Goal: Information Seeking & Learning: Find specific fact

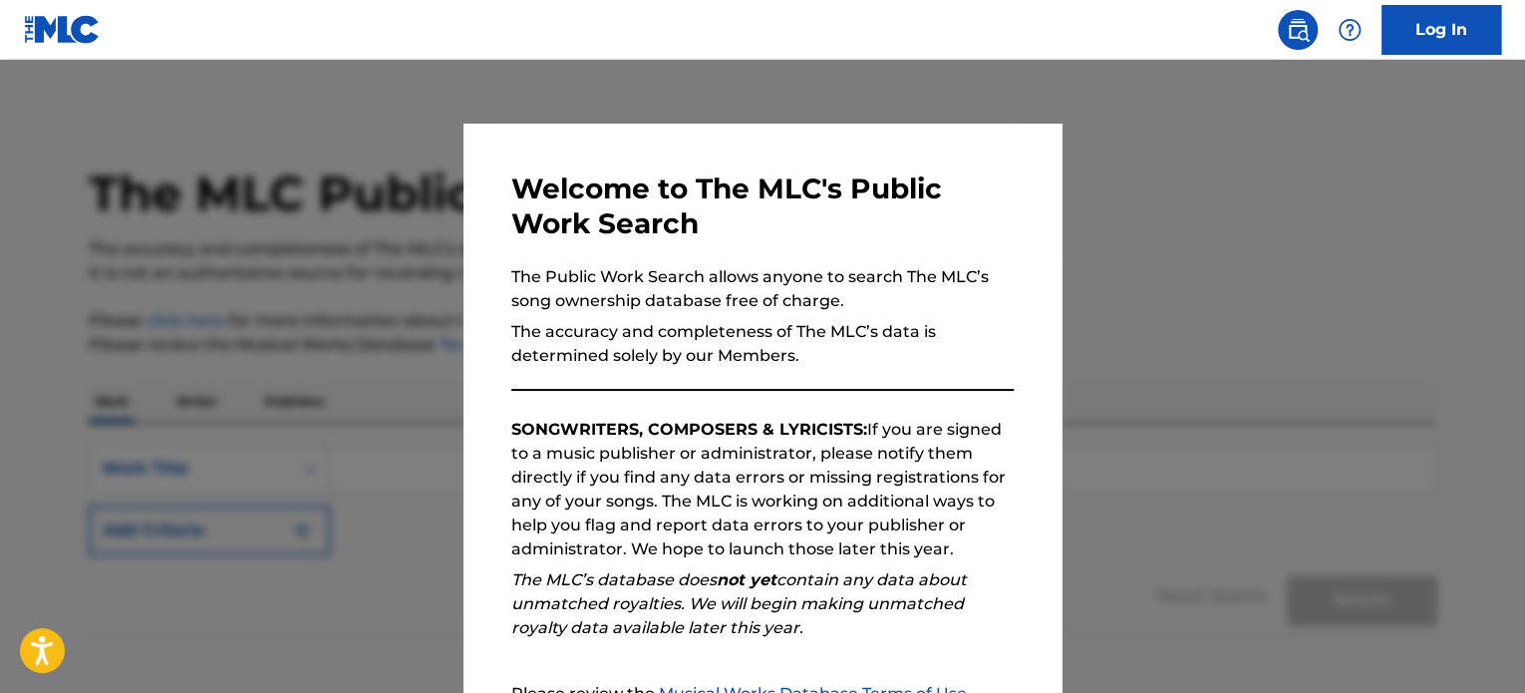
scroll to position [110, 0]
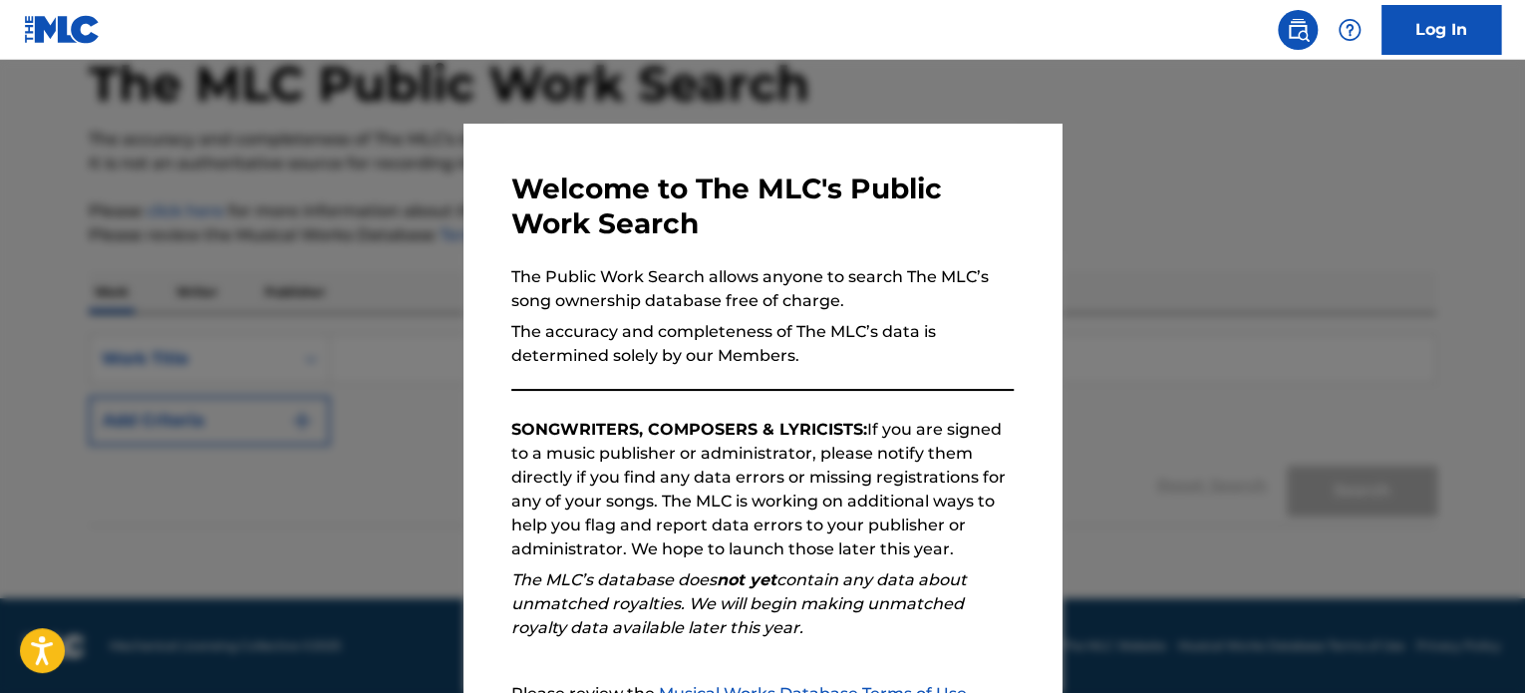
click at [1384, 422] on div at bounding box center [762, 406] width 1525 height 693
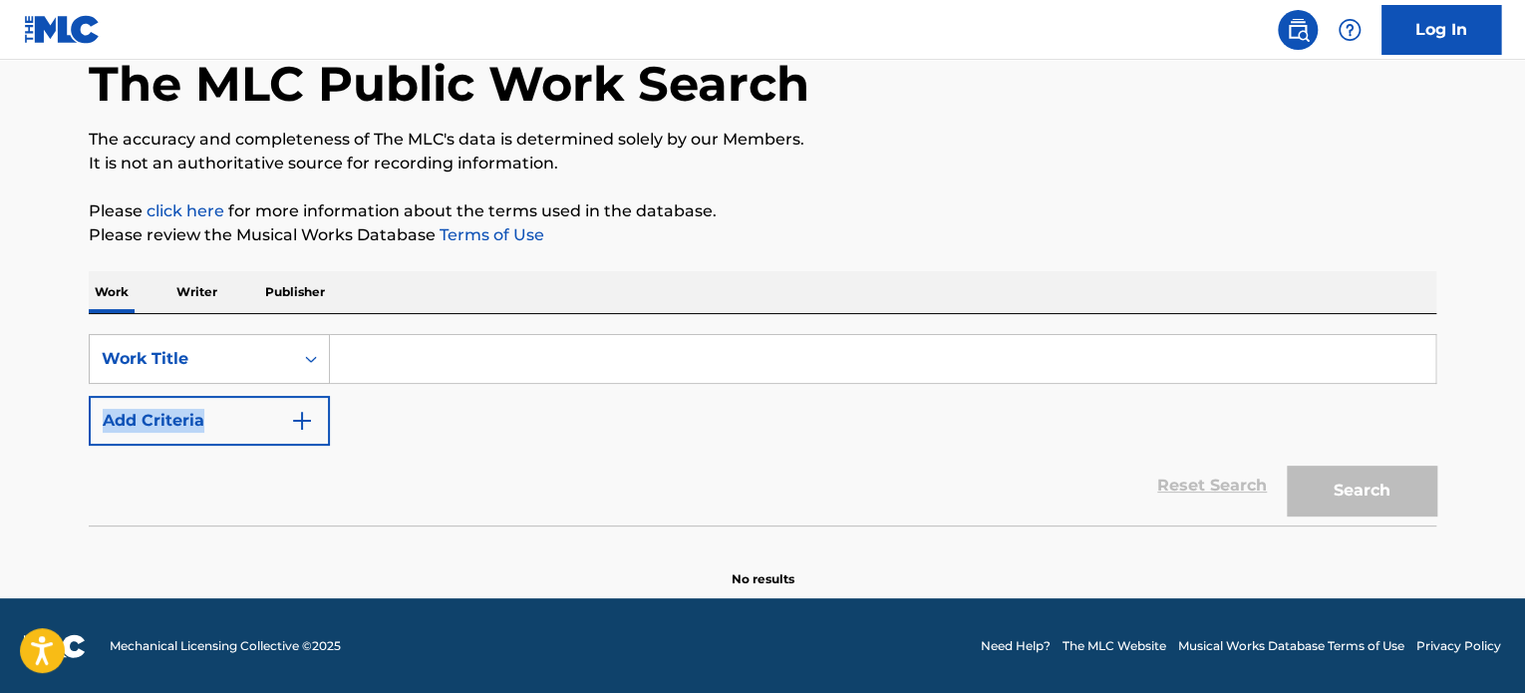
click at [1384, 422] on div "SearchWithCriteria984505b4-b068-4b48-ad82-40ecdeaa1aba Work Title Add Criteria" at bounding box center [763, 390] width 1348 height 112
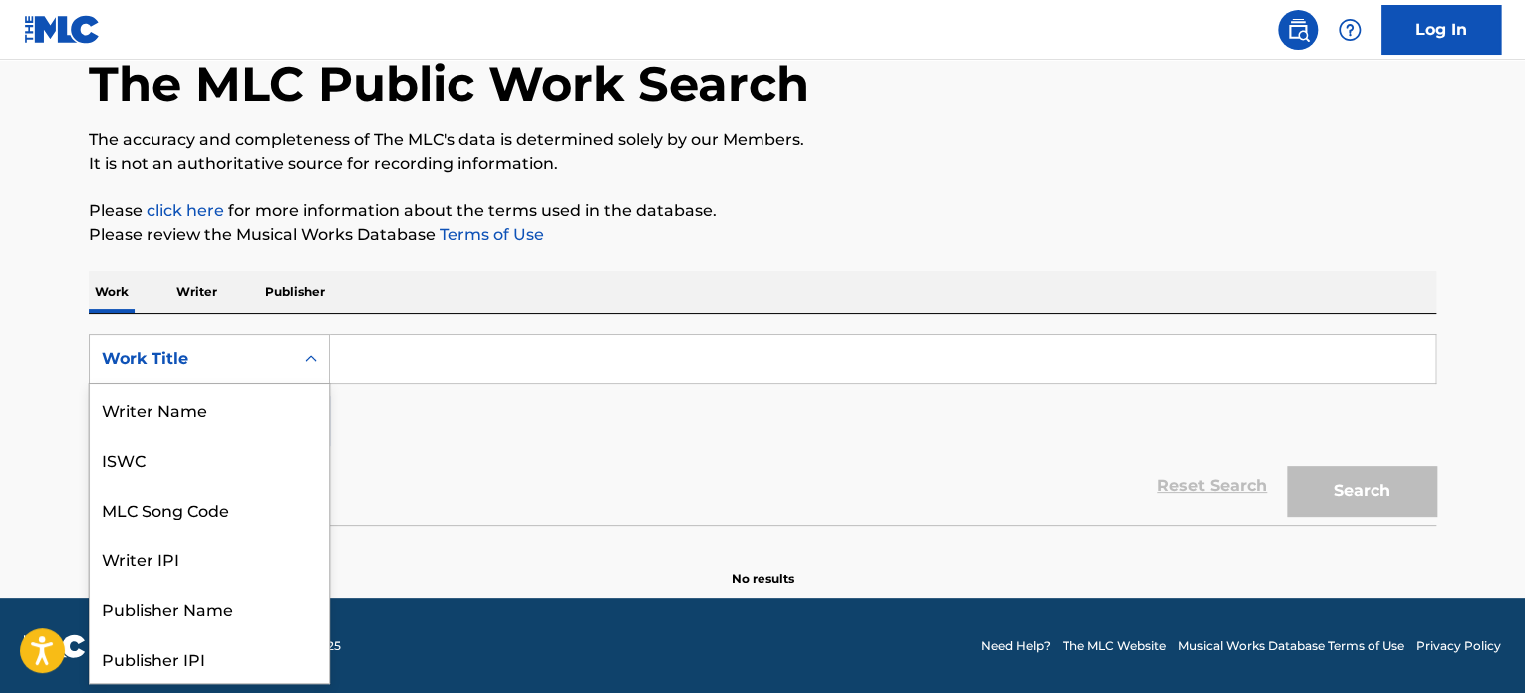
click at [260, 363] on div "Work Title" at bounding box center [191, 359] width 179 height 24
click at [231, 404] on div "MLC Song Code" at bounding box center [209, 409] width 239 height 50
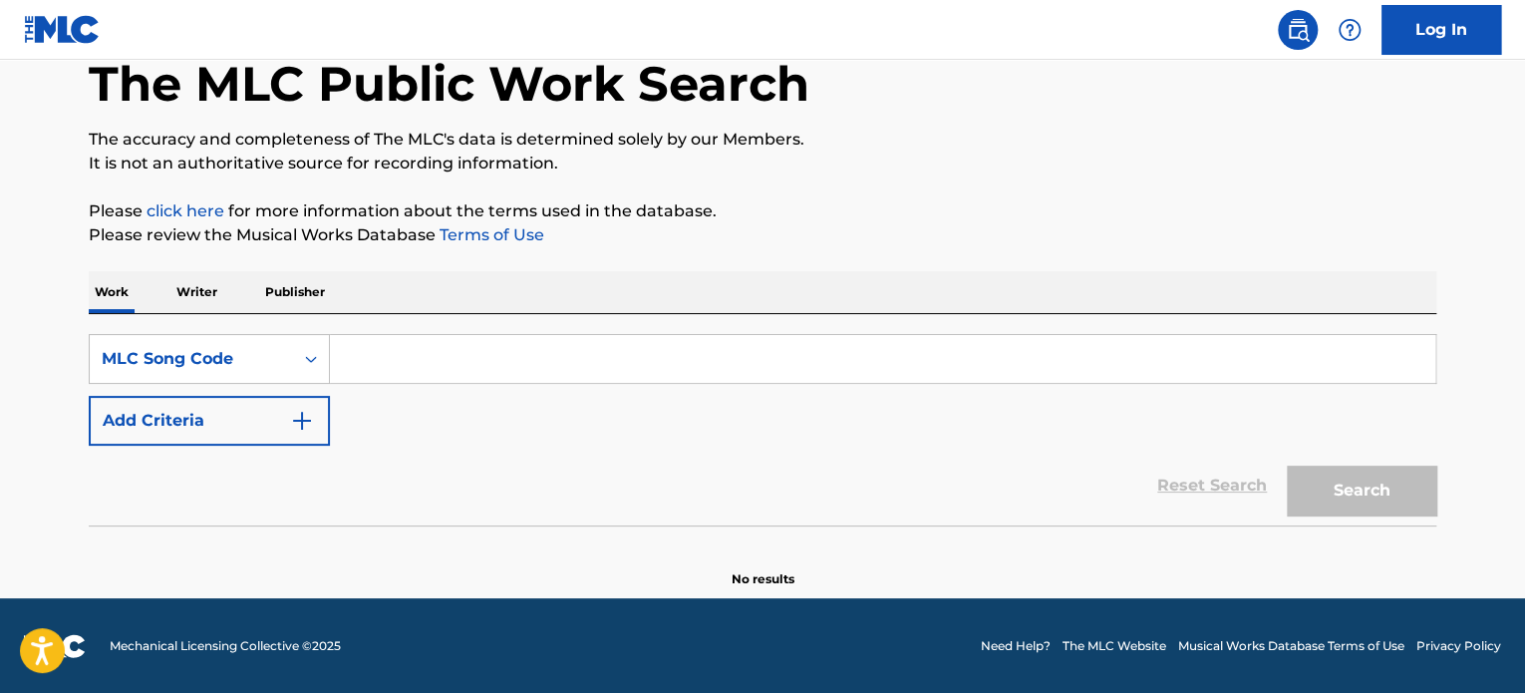
click at [460, 354] on input "Search Form" at bounding box center [883, 359] width 1106 height 48
paste input "A1968O"
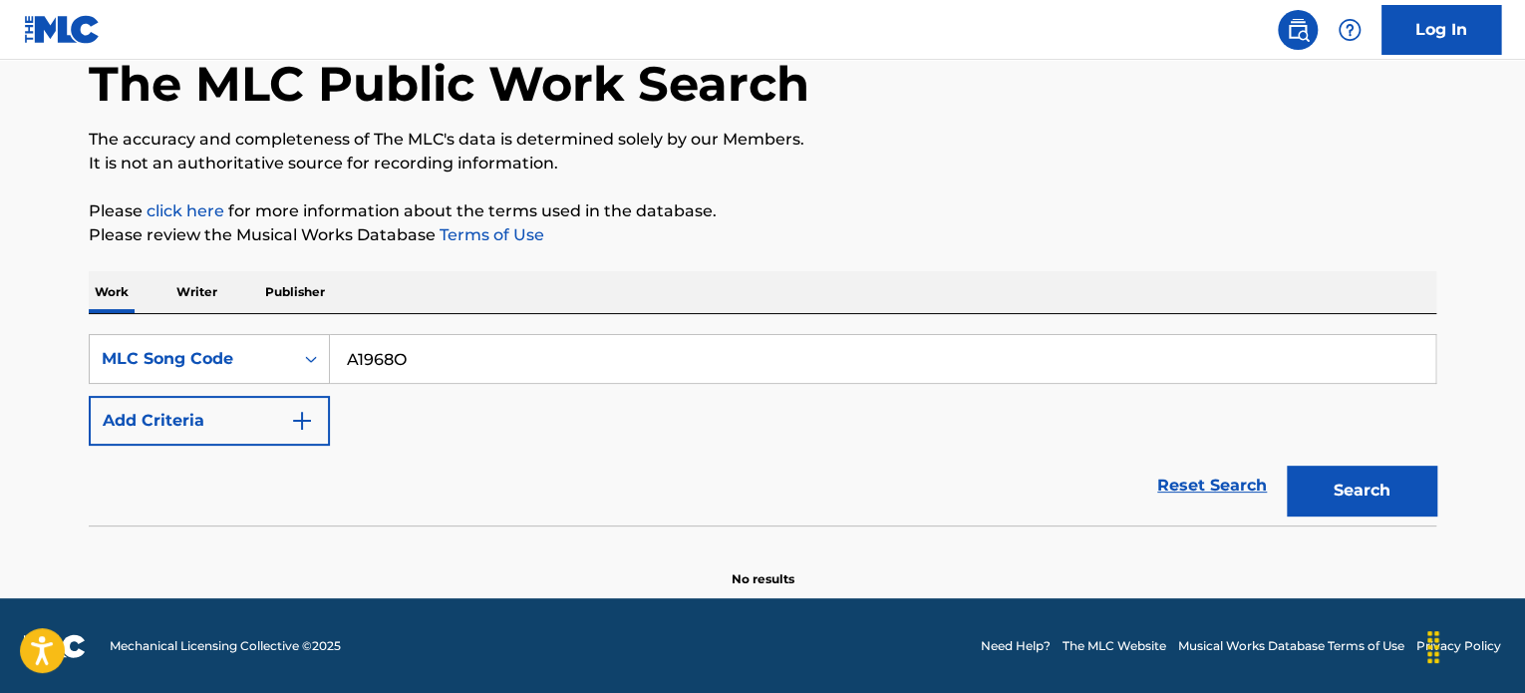
type input "A1968O"
click at [1344, 485] on button "Search" at bounding box center [1362, 491] width 150 height 50
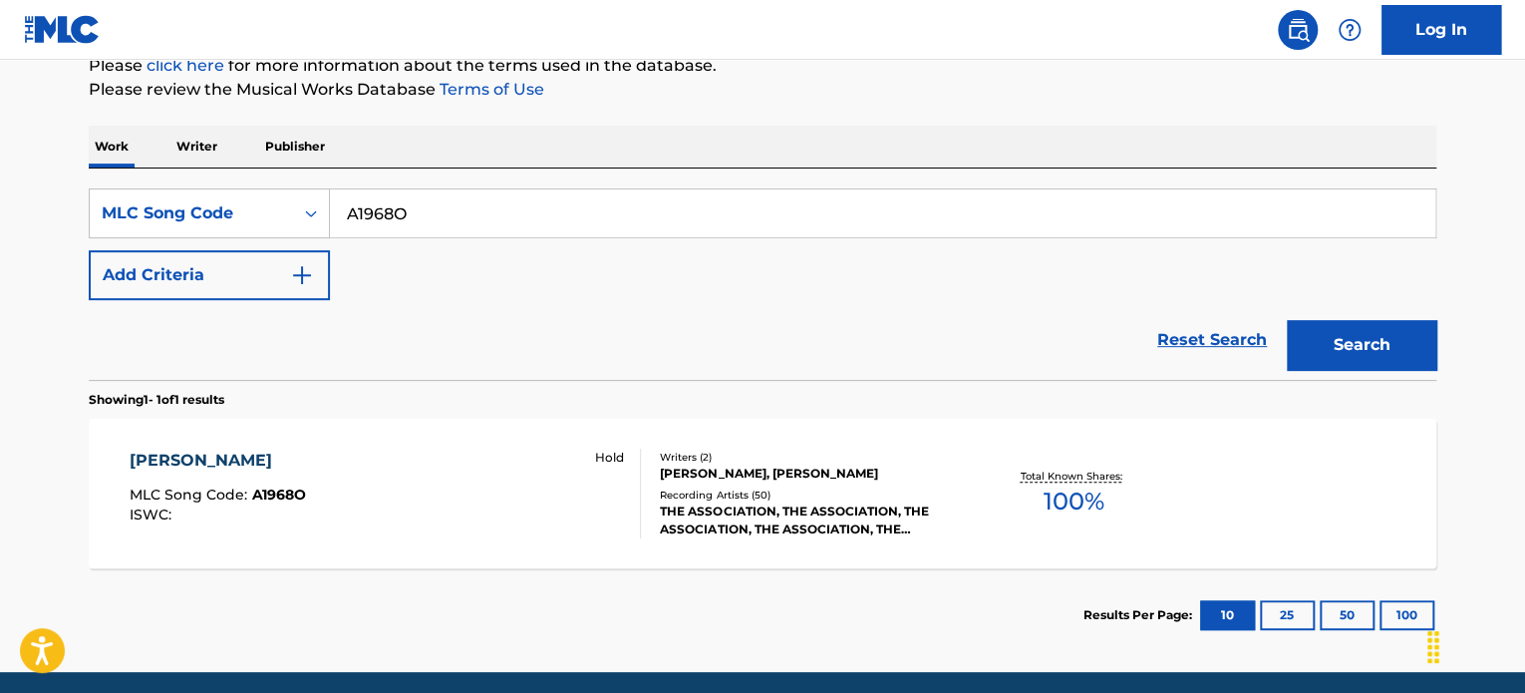
scroll to position [267, 0]
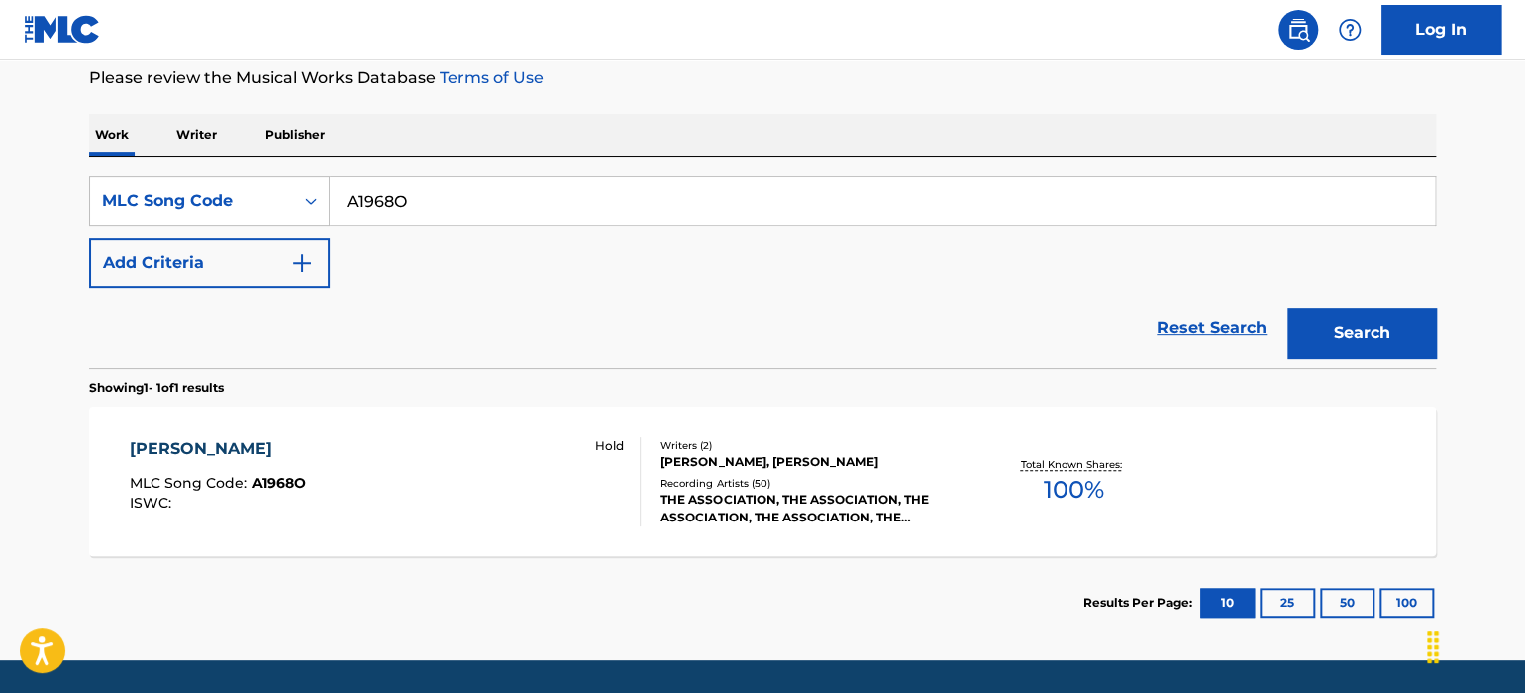
click at [160, 450] on div "[PERSON_NAME]" at bounding box center [218, 449] width 176 height 24
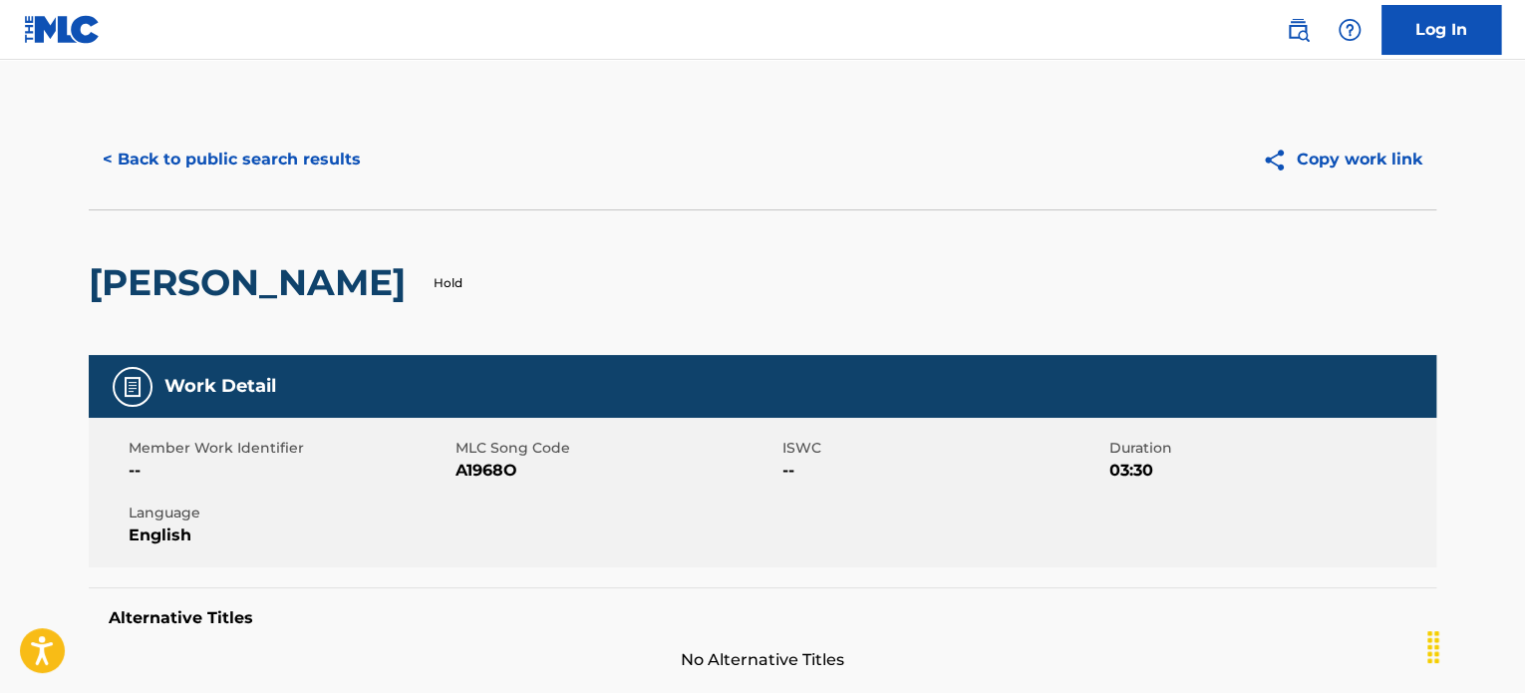
click at [291, 156] on button "< Back to public search results" at bounding box center [232, 160] width 286 height 50
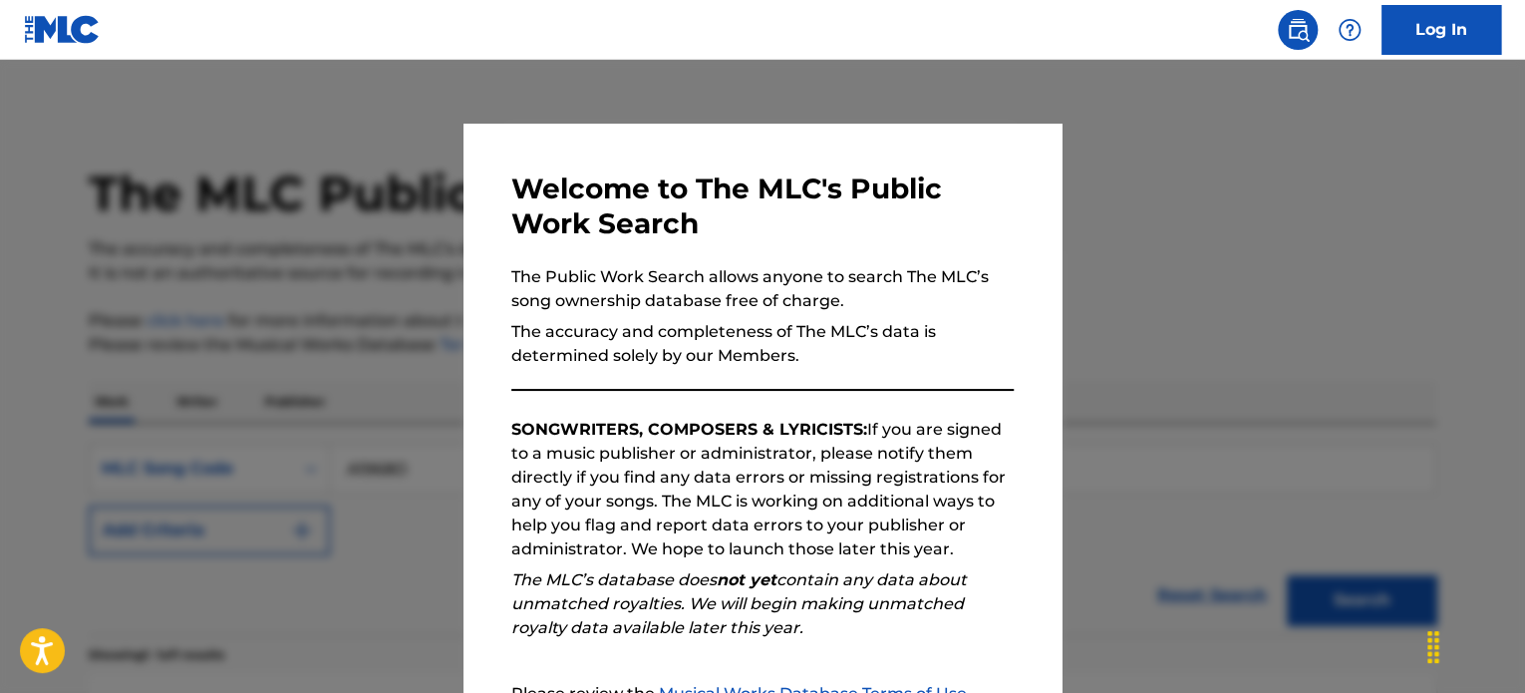
scroll to position [267, 0]
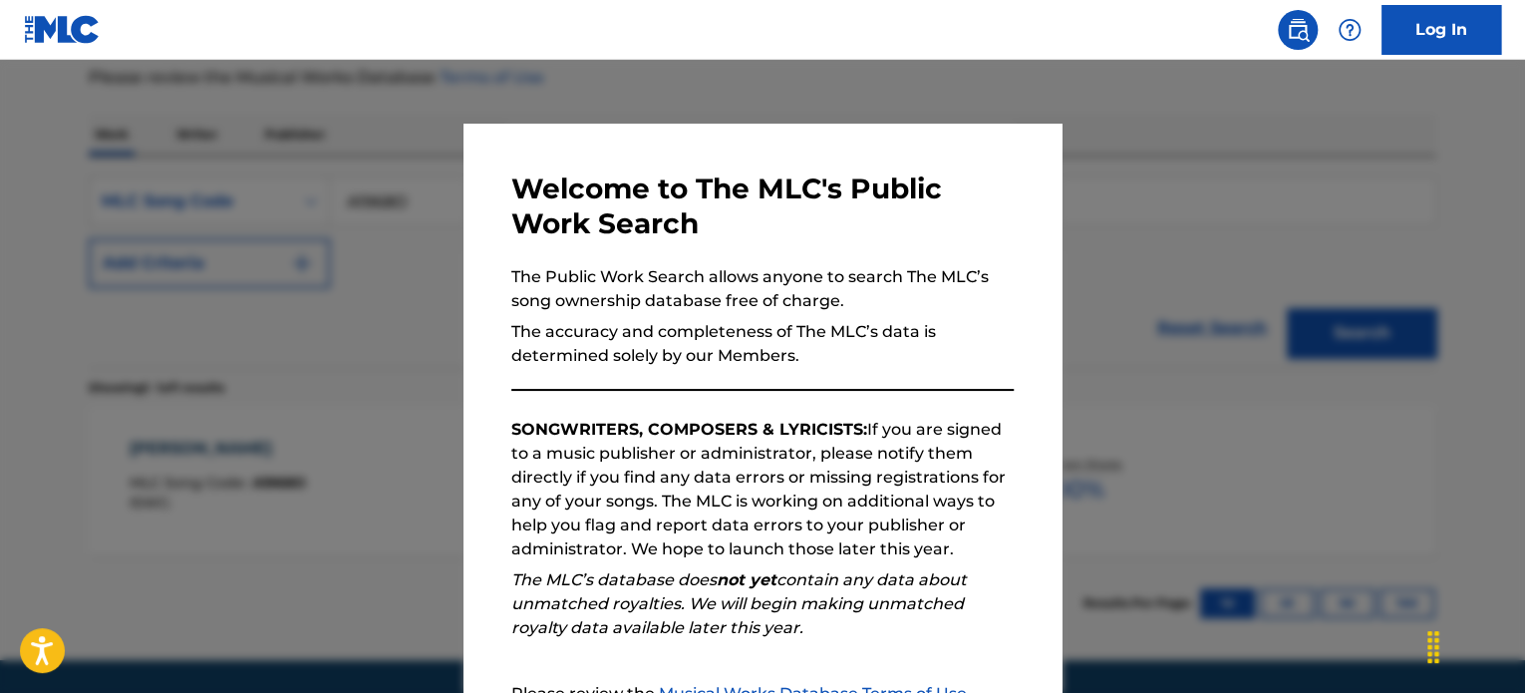
click at [1276, 148] on div at bounding box center [762, 406] width 1525 height 693
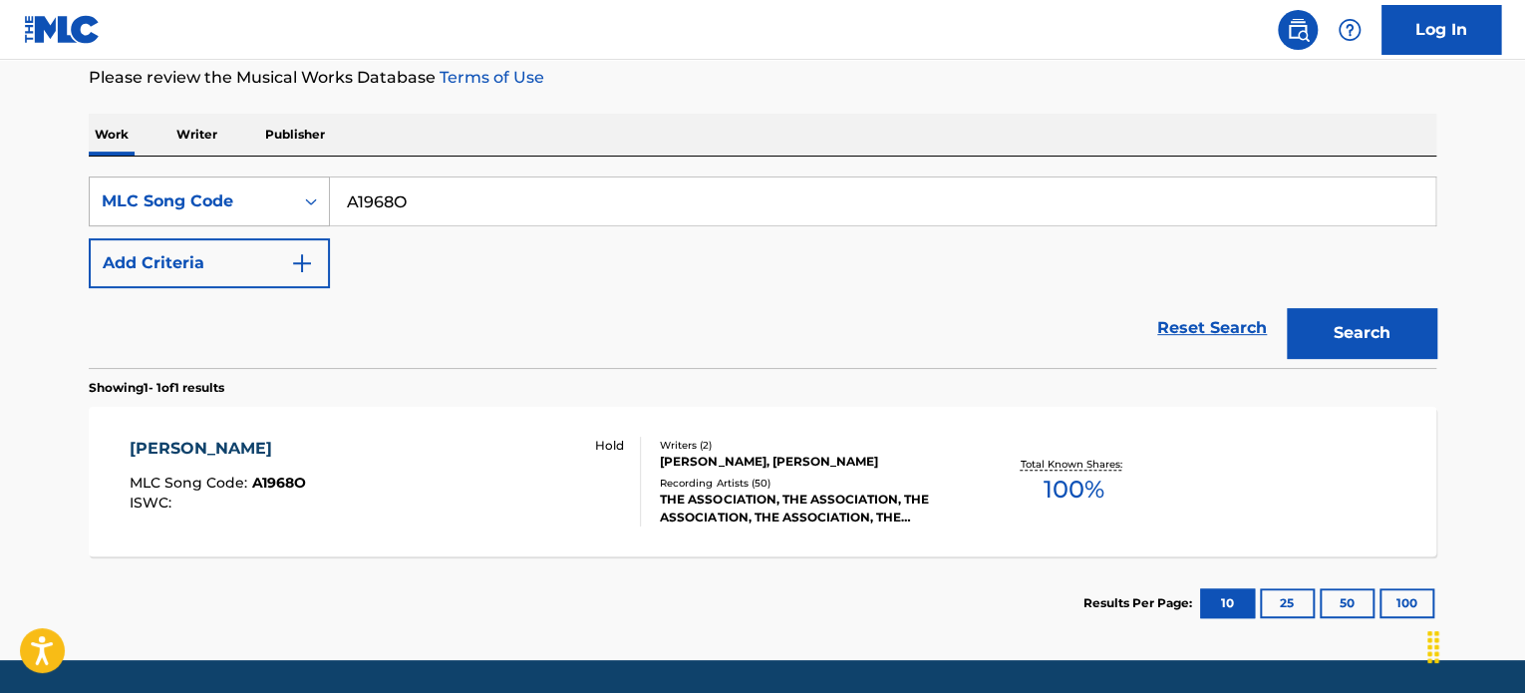
drag, startPoint x: 433, startPoint y: 194, endPoint x: 122, endPoint y: 186, distance: 311.2
click at [122, 186] on div "SearchWithCriteria850b1774-ca58-48fa-8c5a-b8f45495638b MLC Song Code A1968O" at bounding box center [763, 201] width 1348 height 50
paste input "C30720"
type input "C30720"
click at [1353, 330] on button "Search" at bounding box center [1362, 333] width 150 height 50
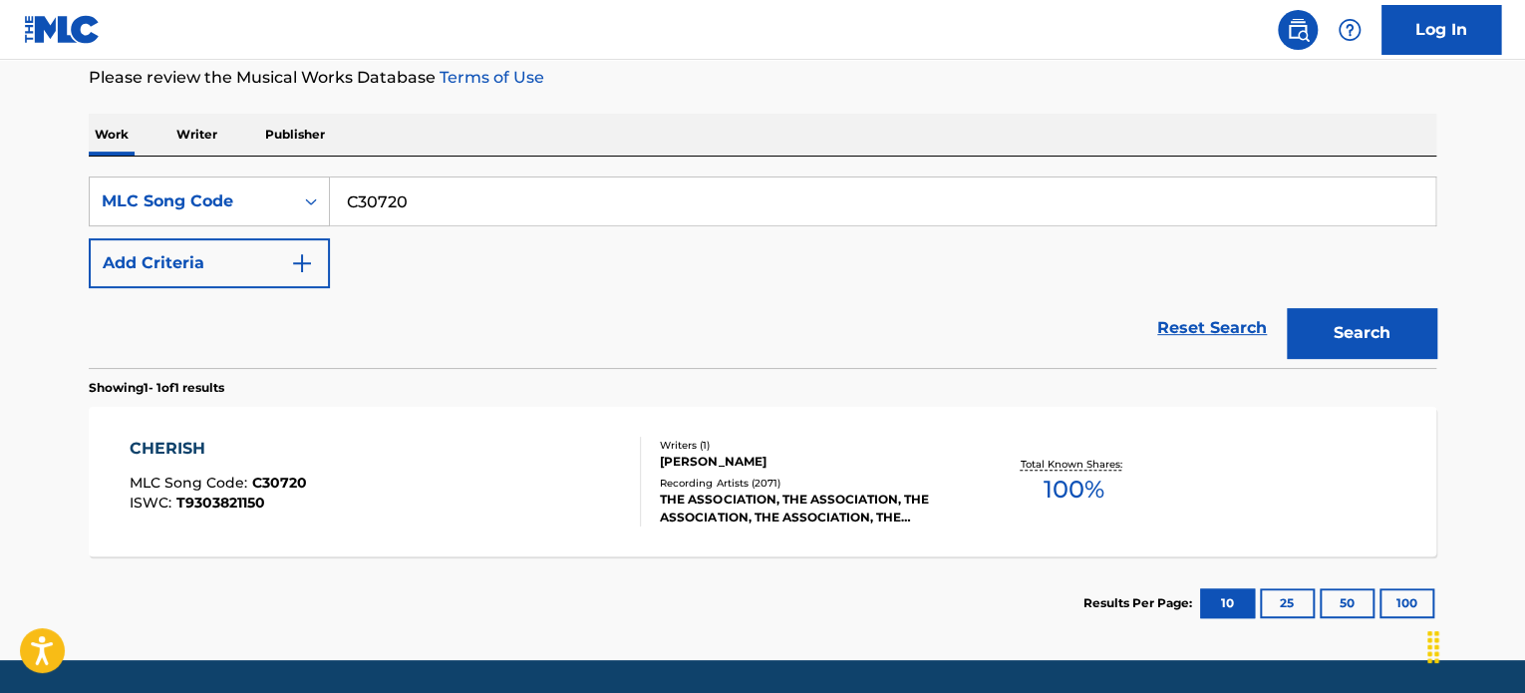
click at [164, 449] on div "CHERISH" at bounding box center [218, 449] width 177 height 24
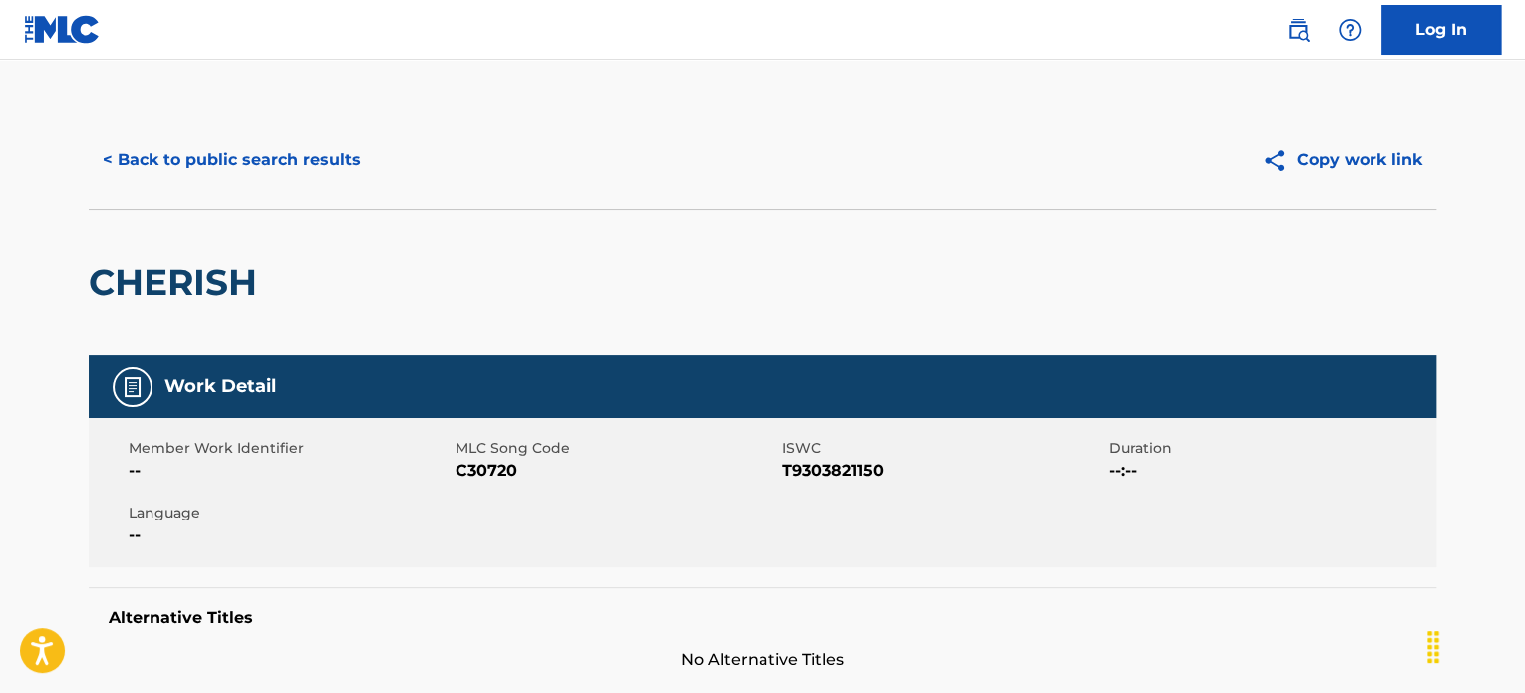
drag, startPoint x: 279, startPoint y: 170, endPoint x: 277, endPoint y: 185, distance: 15.1
click at [277, 183] on button "< Back to public search results" at bounding box center [232, 160] width 286 height 50
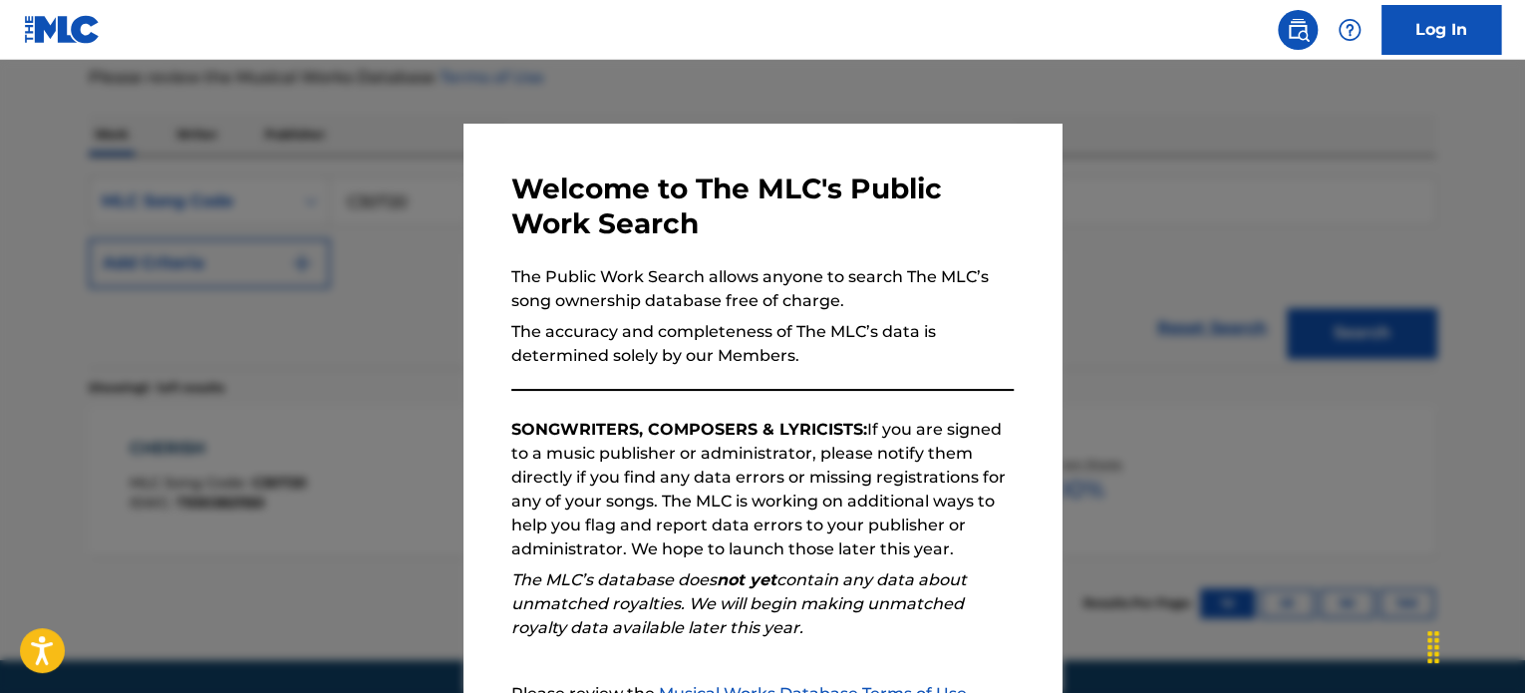
click at [1272, 206] on div at bounding box center [762, 406] width 1525 height 693
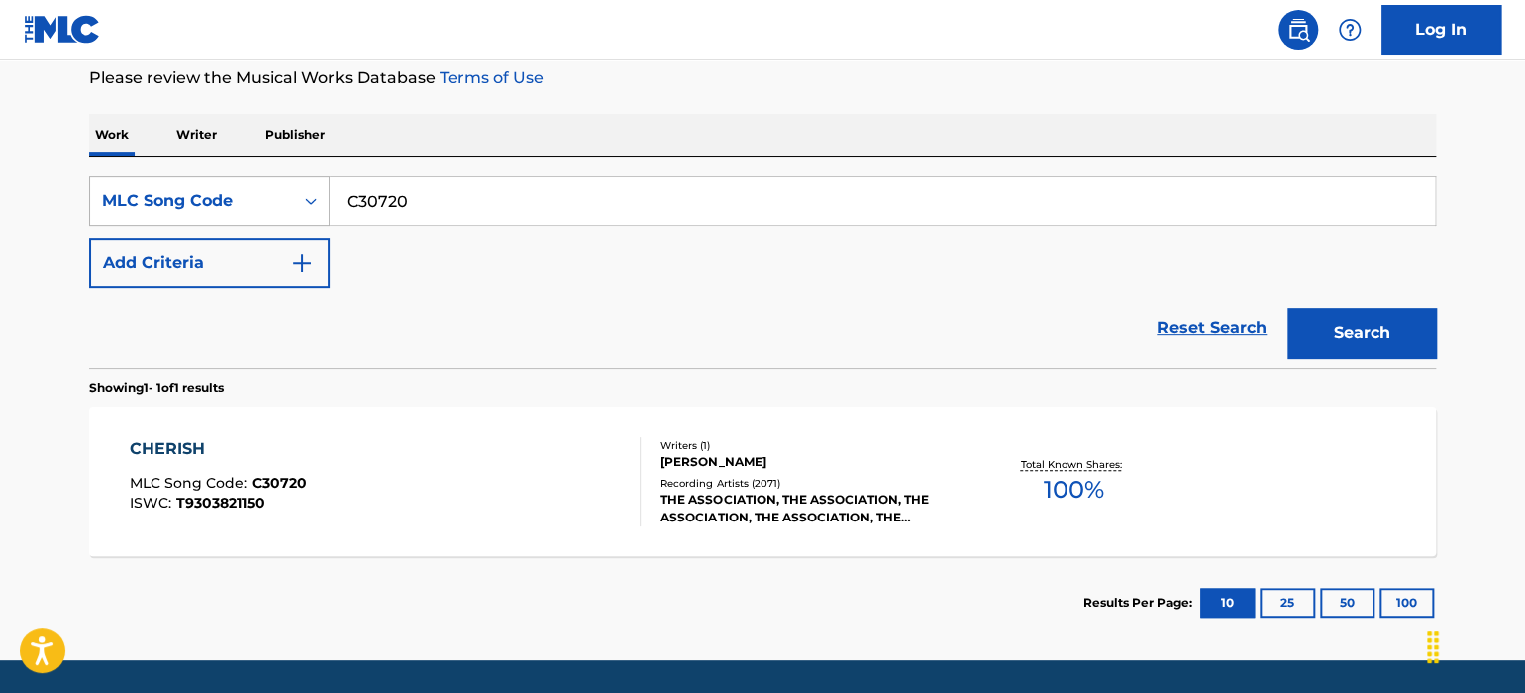
click at [237, 194] on div "MLC Song Code" at bounding box center [191, 201] width 179 height 24
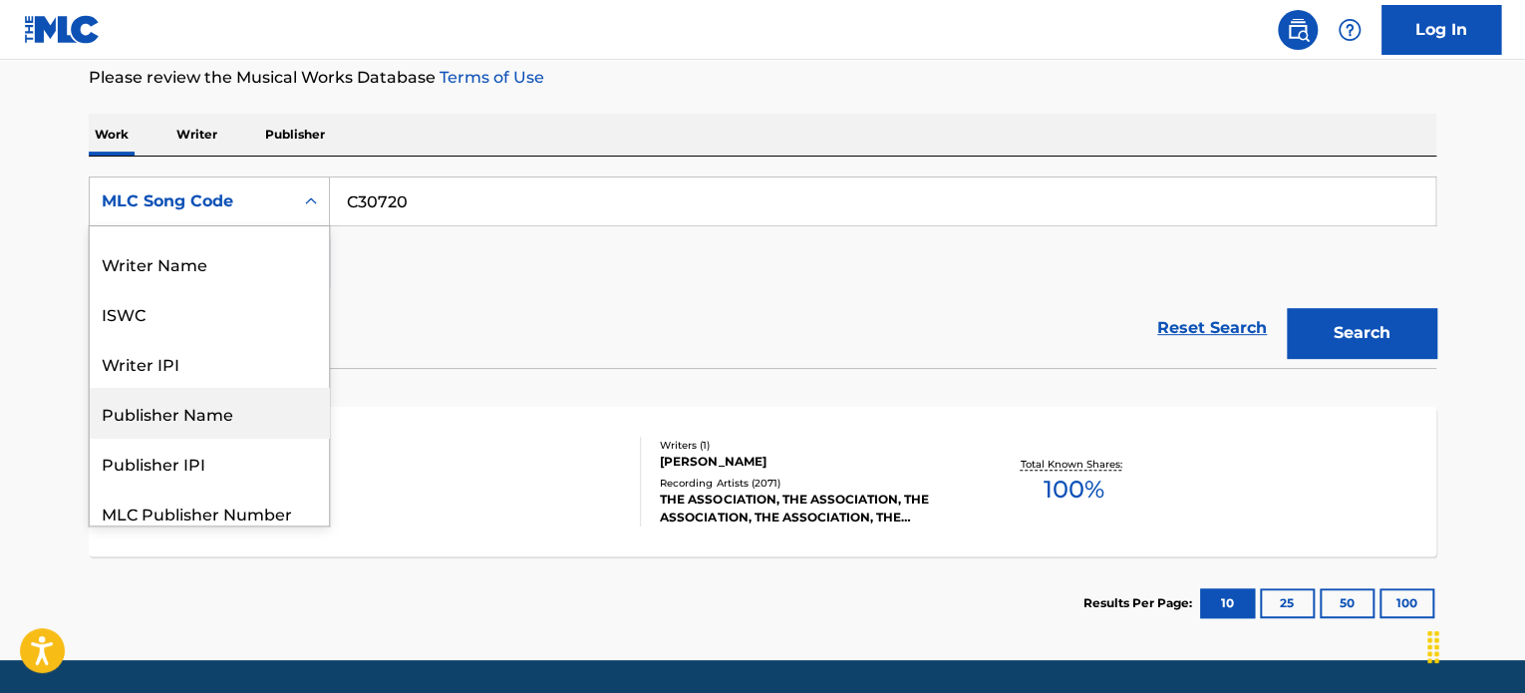
scroll to position [0, 0]
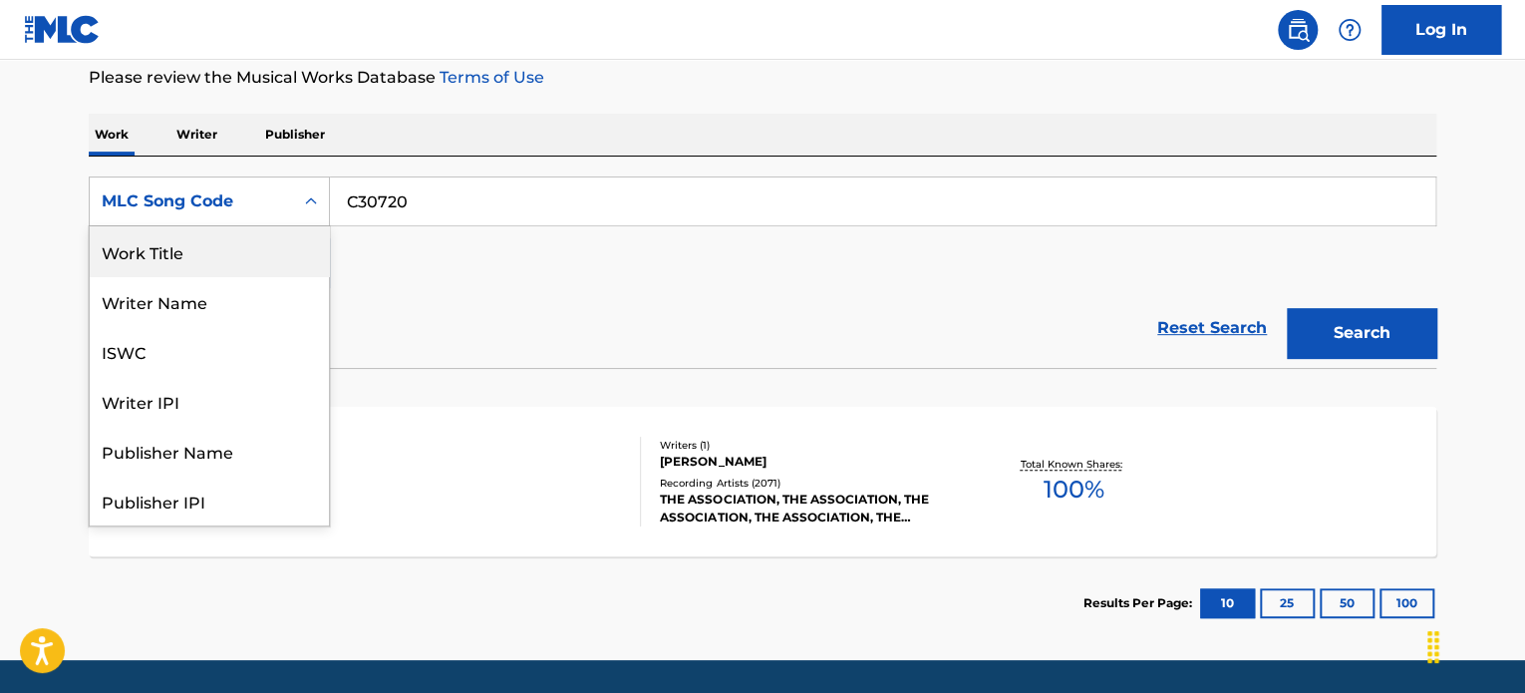
drag, startPoint x: 177, startPoint y: 258, endPoint x: 460, endPoint y: 239, distance: 282.8
click at [190, 258] on div "Work Title" at bounding box center [209, 251] width 239 height 50
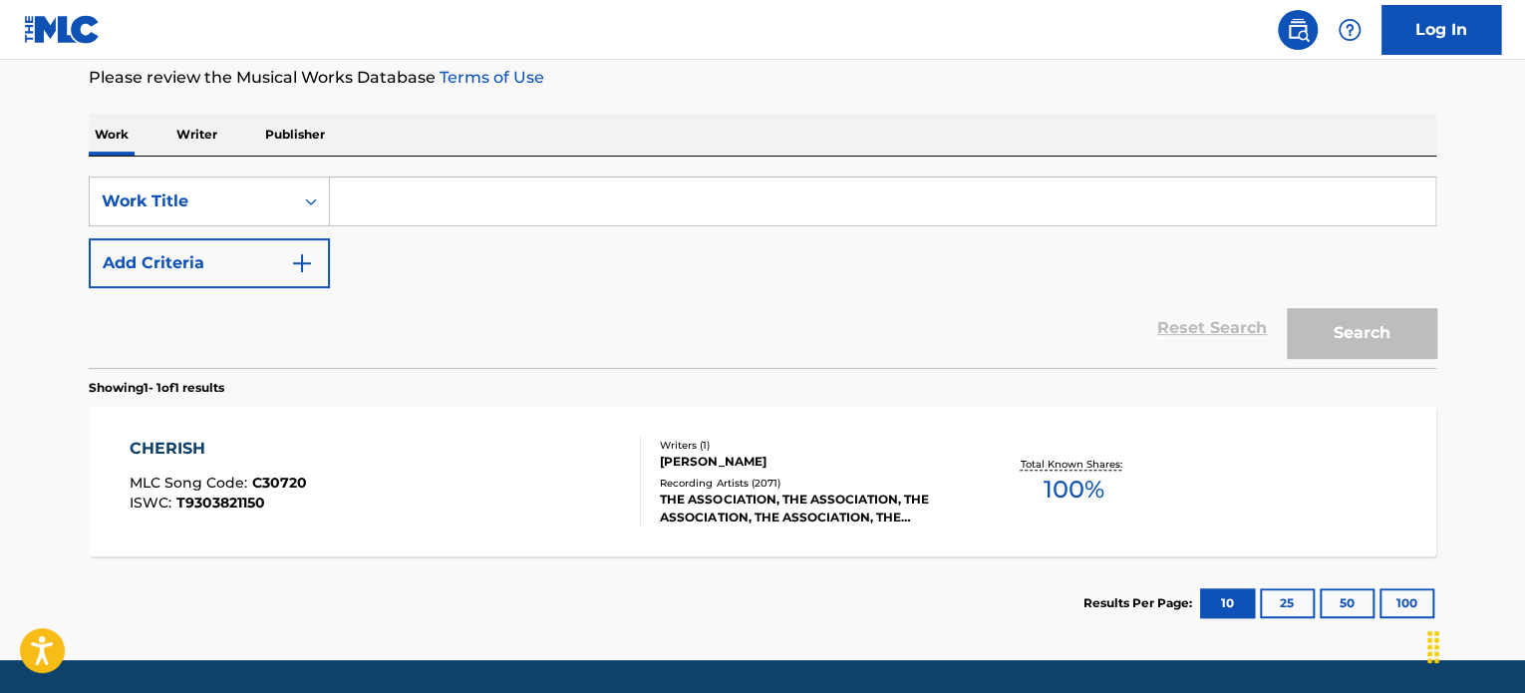
click at [465, 206] on input "Search Form" at bounding box center [883, 201] width 1106 height 48
paste input "Enter The Young"
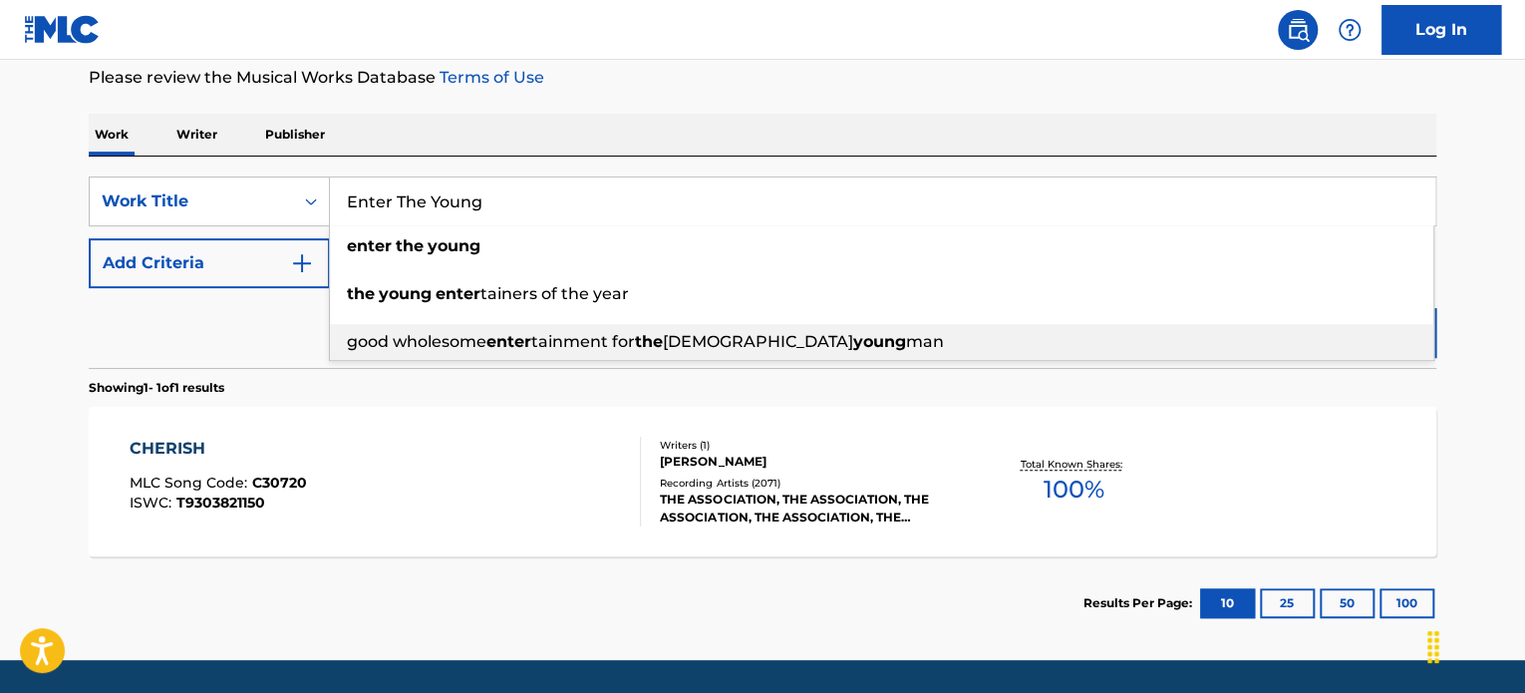
click at [1390, 324] on div "good wholesome enter tainment for the [DEMOGRAPHIC_DATA][PERSON_NAME] man" at bounding box center [882, 342] width 1104 height 36
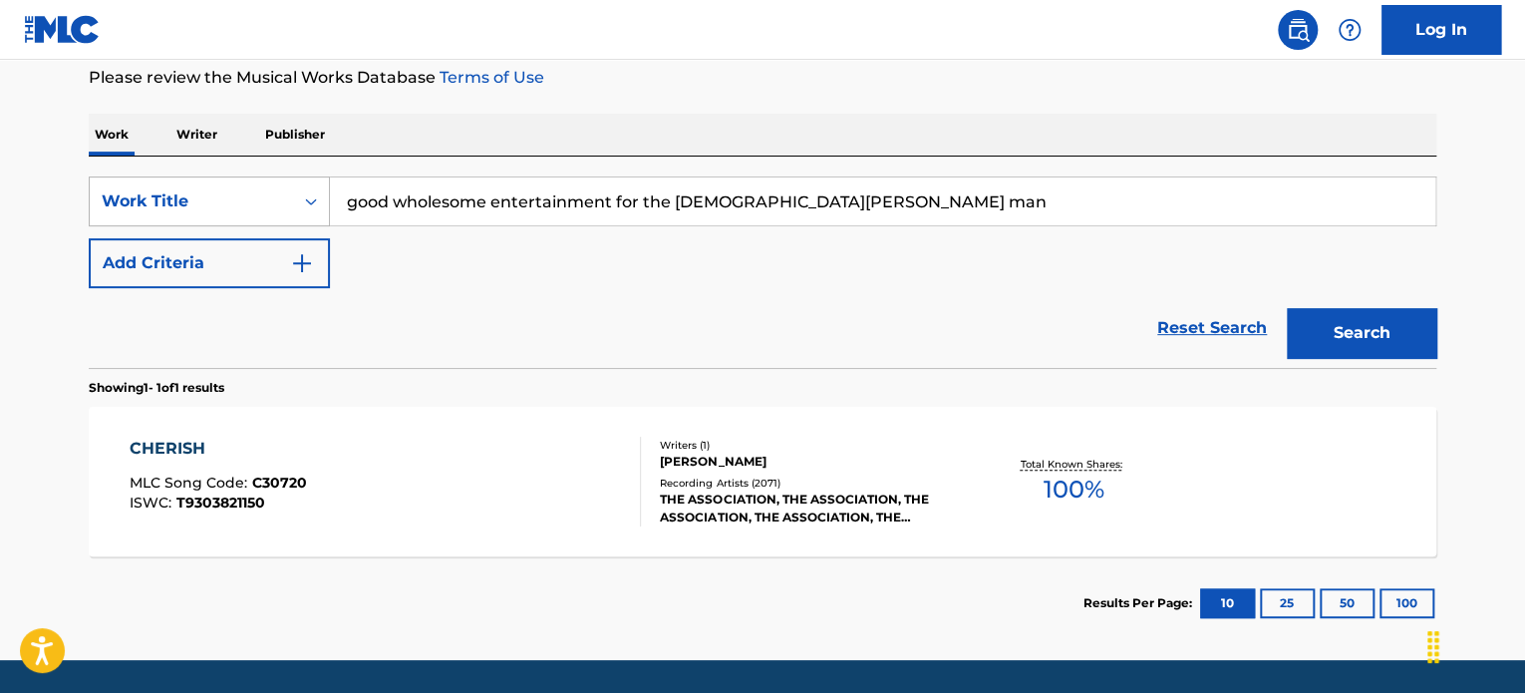
drag, startPoint x: 882, startPoint y: 210, endPoint x: 152, endPoint y: 185, distance: 731.2
click at [152, 185] on div "SearchWithCriteria174319ec-8dfe-48f5-91a6-432b43622104 Work Title good wholesom…" at bounding box center [763, 201] width 1348 height 50
paste input "Enter The Young"
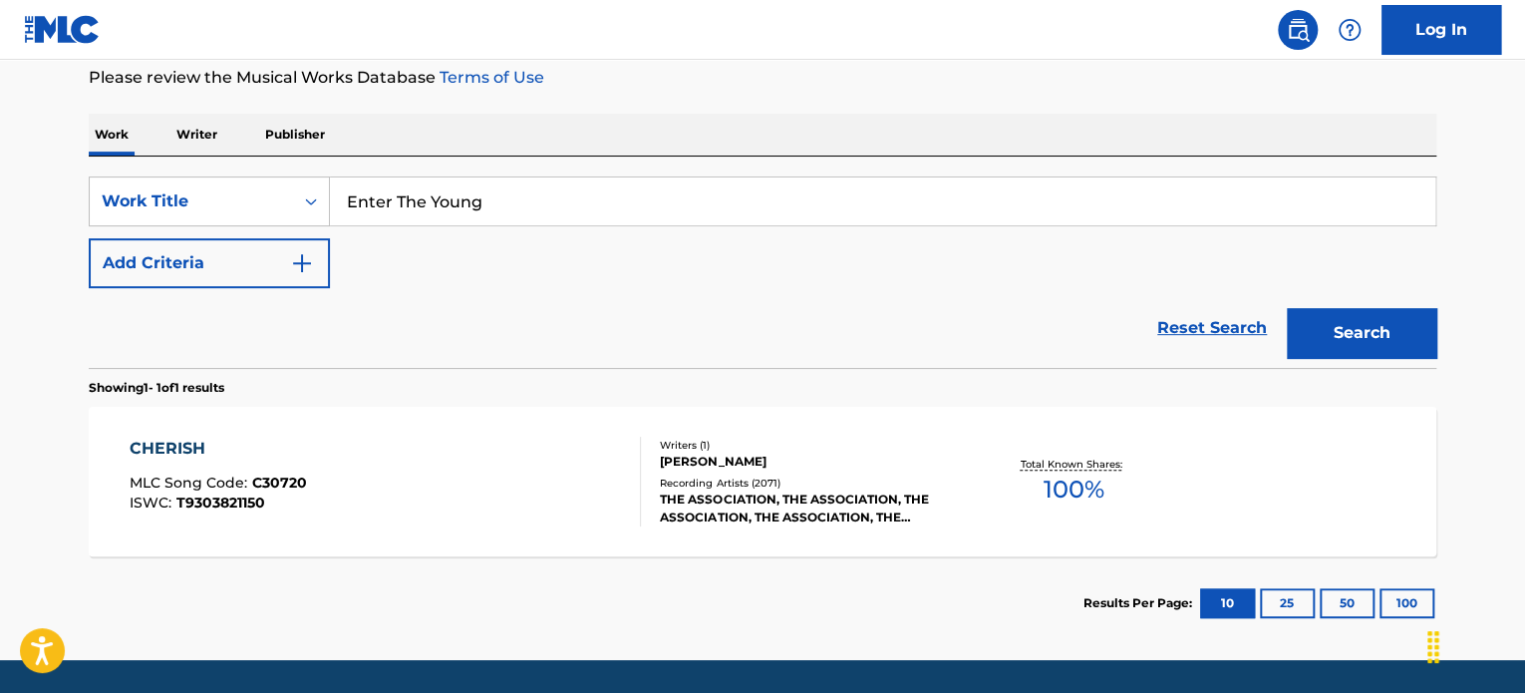
type input "Enter The Young"
click at [1334, 329] on button "Search" at bounding box center [1362, 333] width 150 height 50
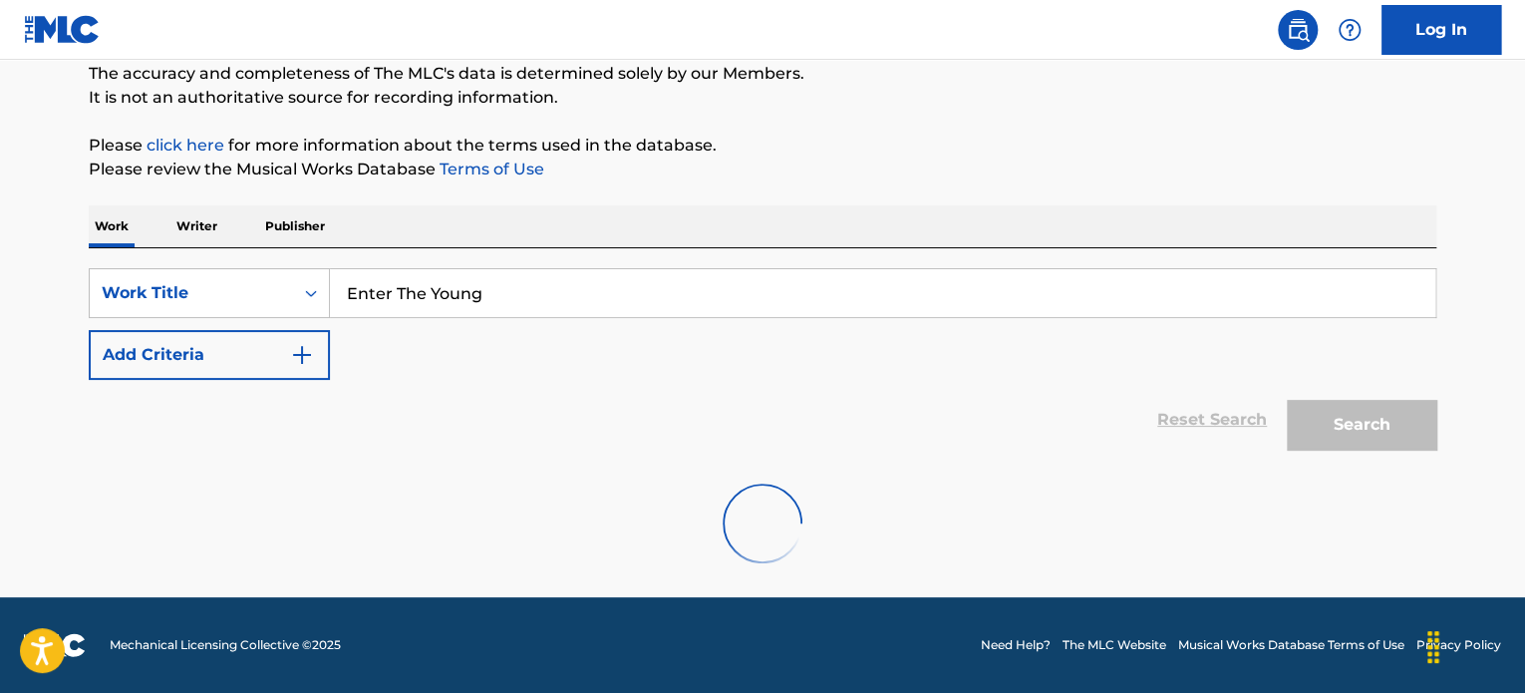
click at [280, 345] on button "Add Criteria" at bounding box center [209, 355] width 241 height 50
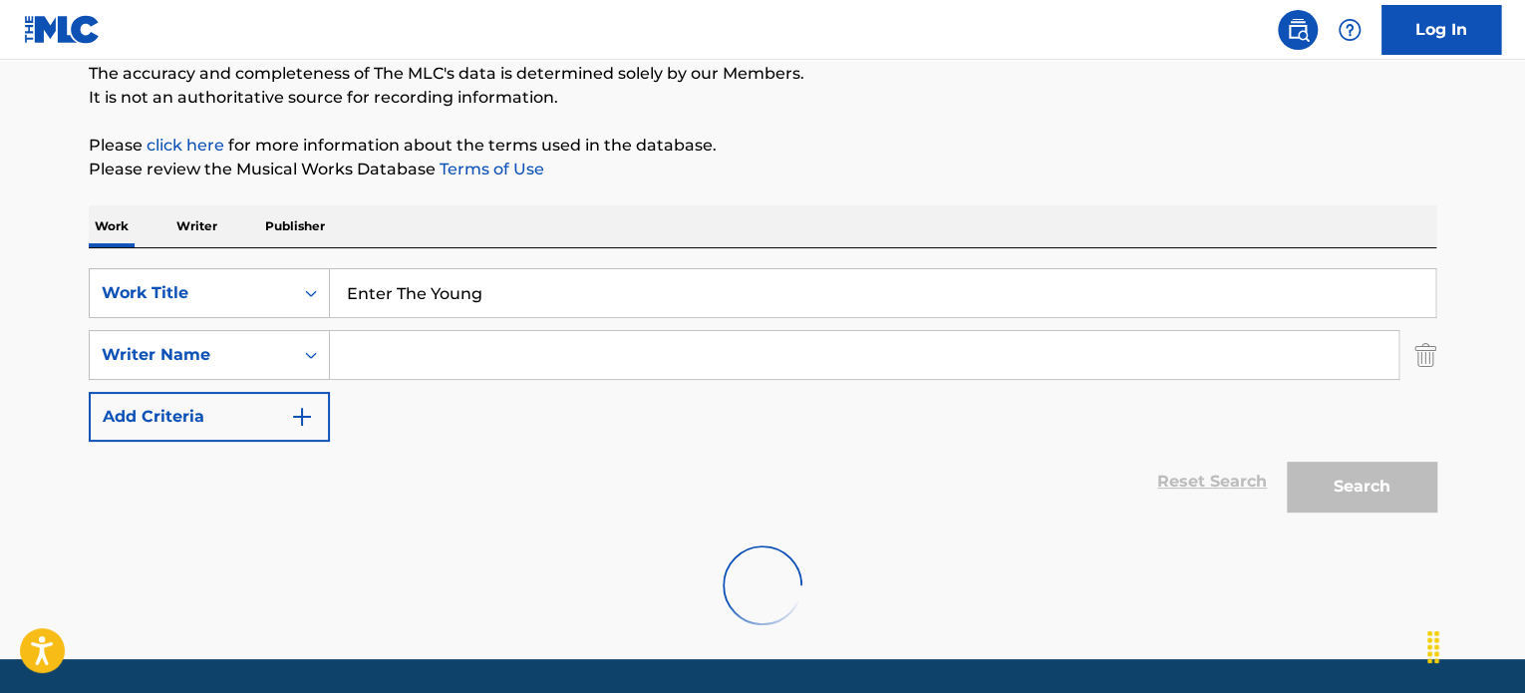
click at [451, 343] on input "Search Form" at bounding box center [864, 355] width 1069 height 48
paste input "[PERSON_NAME]"
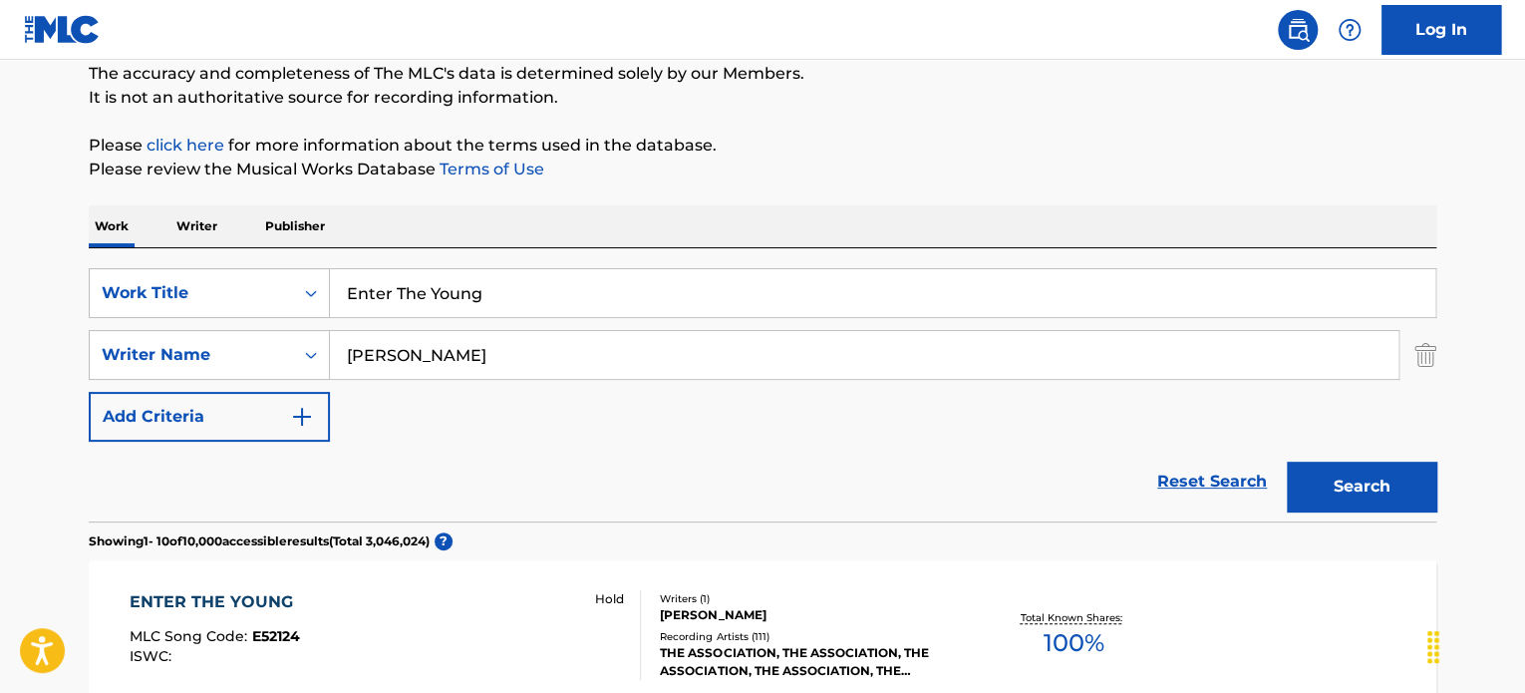
type input "[PERSON_NAME]"
click at [1340, 481] on button "Search" at bounding box center [1362, 487] width 150 height 50
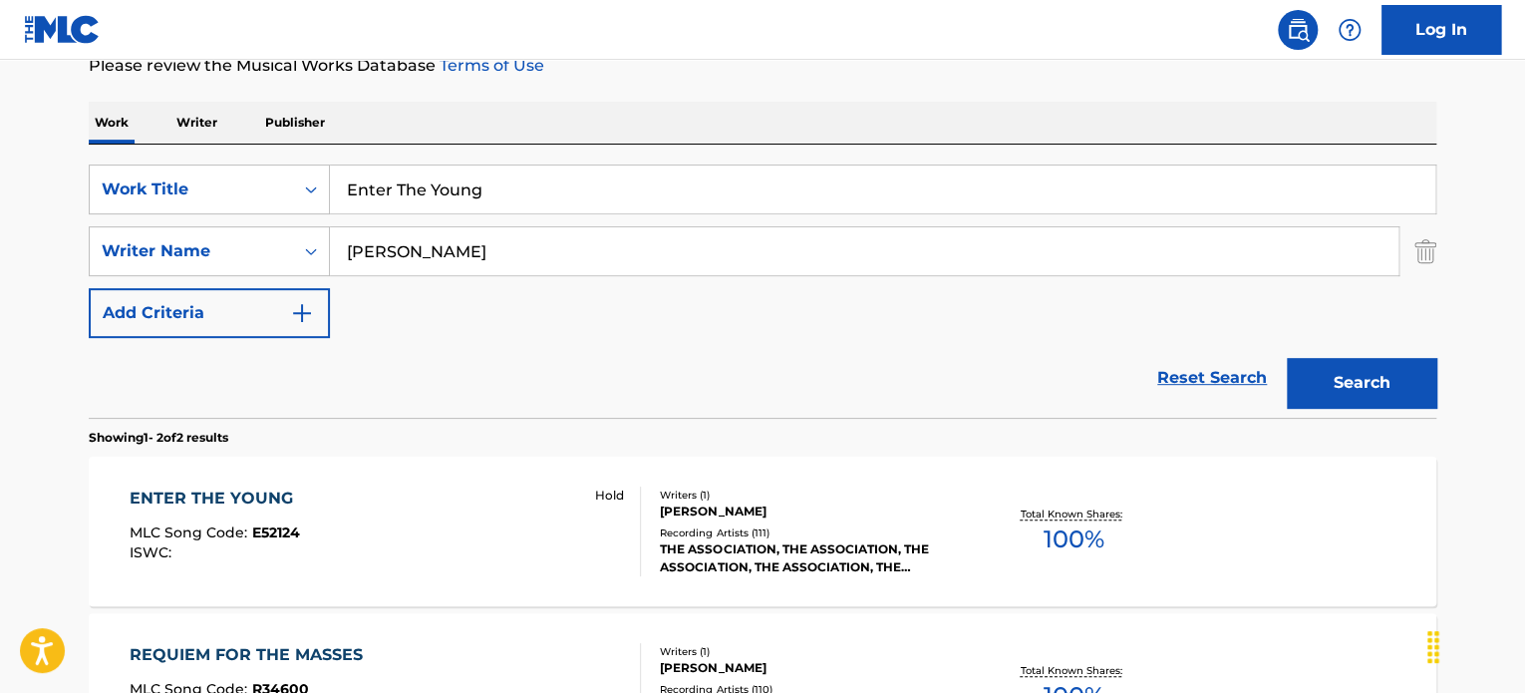
scroll to position [319, 0]
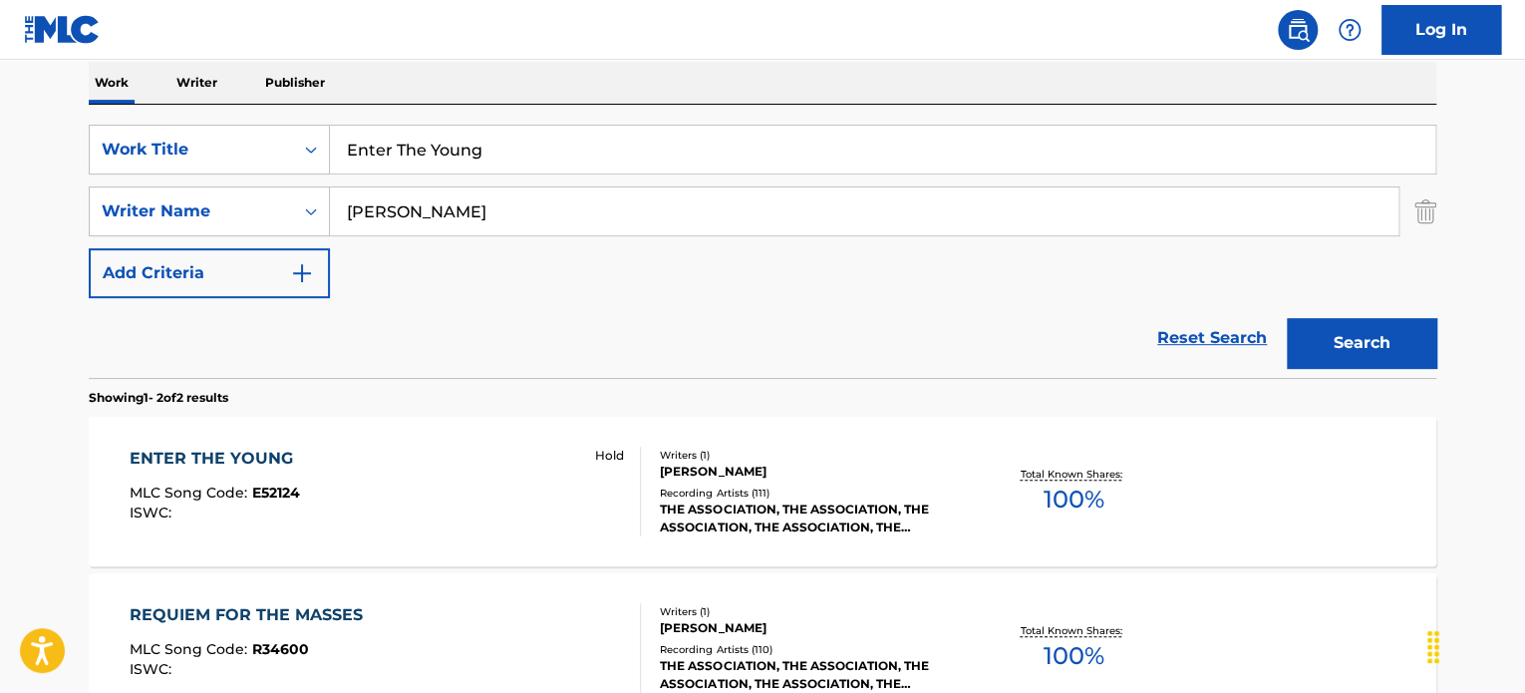
click at [176, 489] on span "MLC Song Code :" at bounding box center [191, 493] width 123 height 18
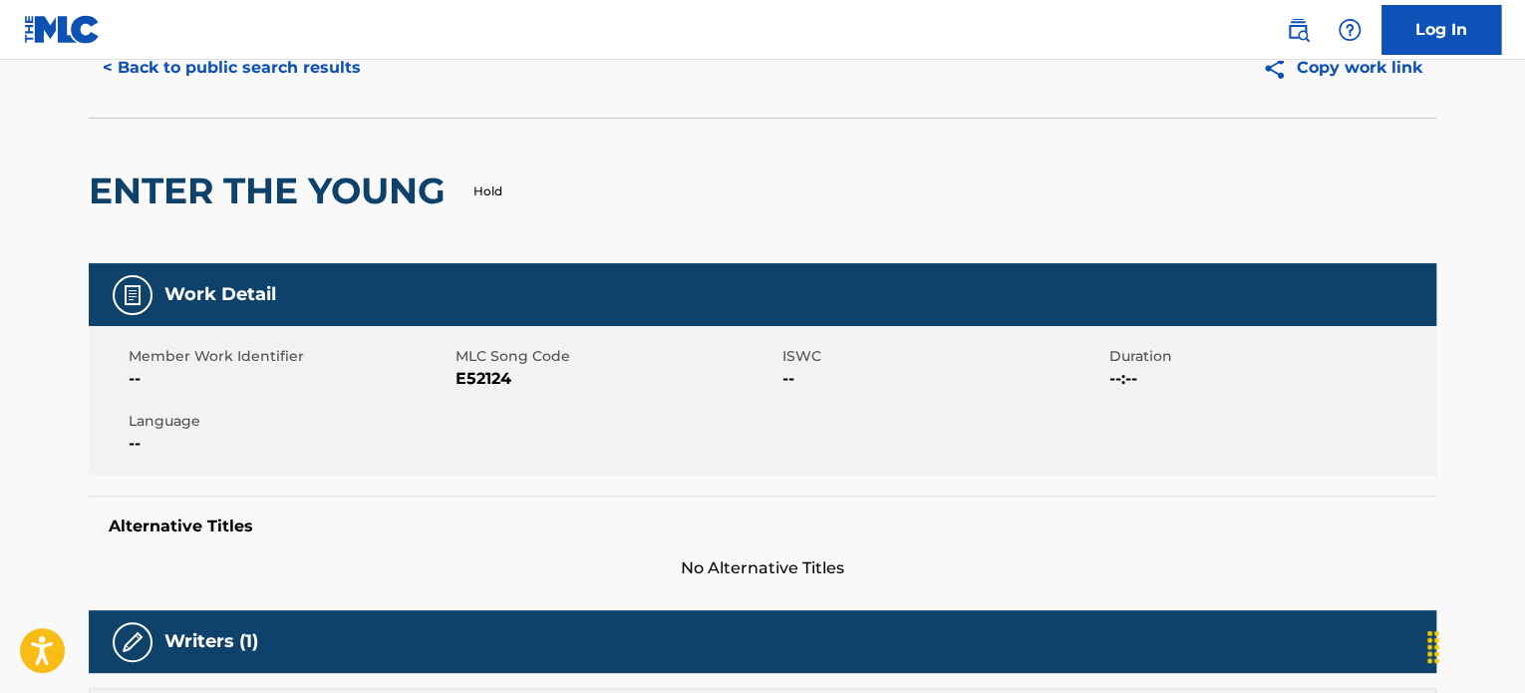
scroll to position [81, 0]
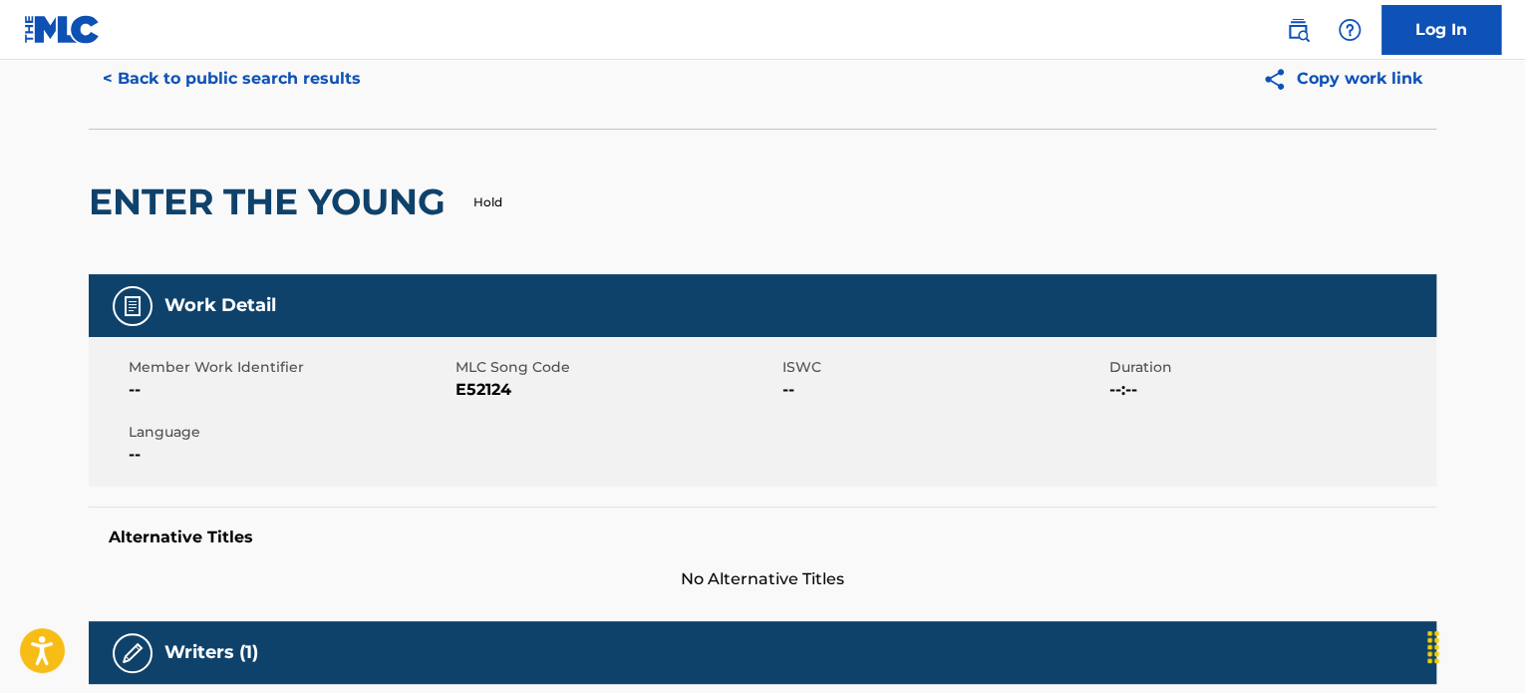
drag, startPoint x: 1519, startPoint y: 190, endPoint x: 1523, endPoint y: 220, distance: 30.2
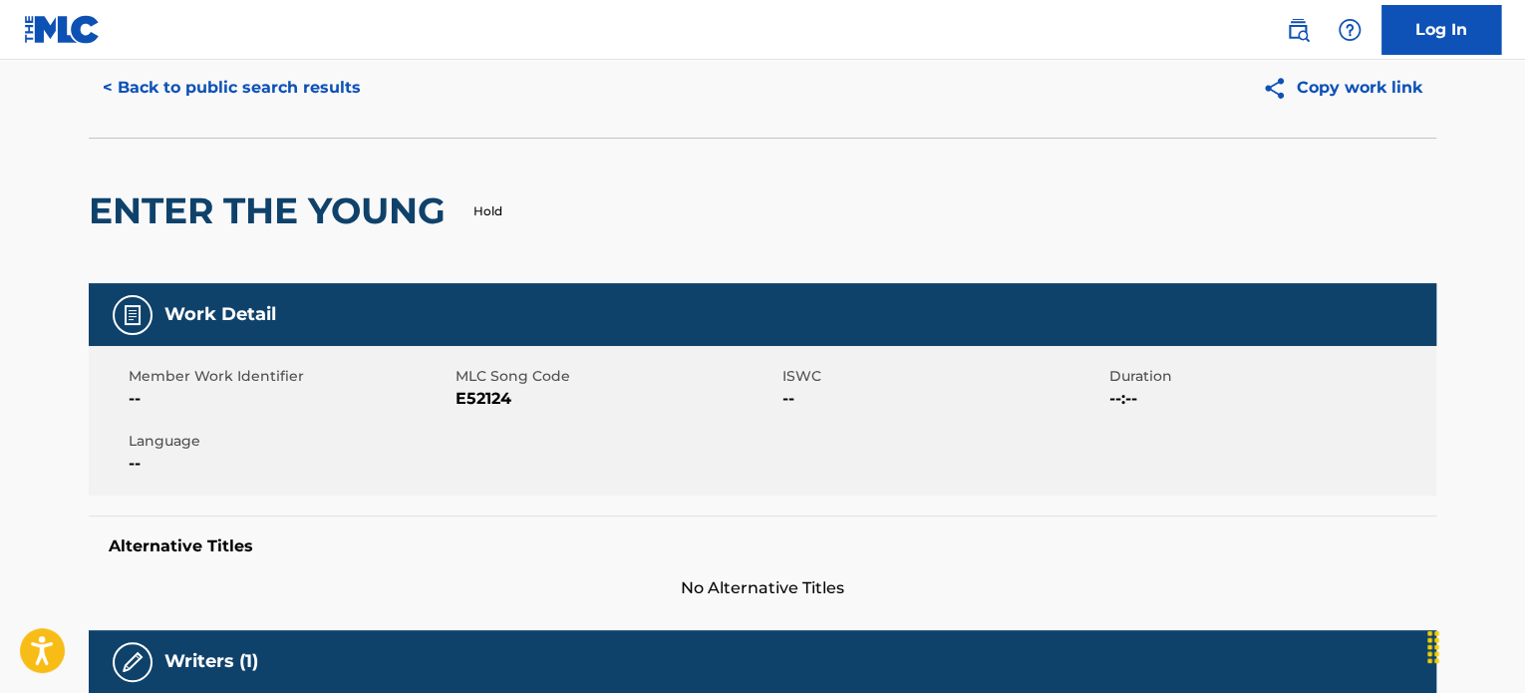
scroll to position [92, 0]
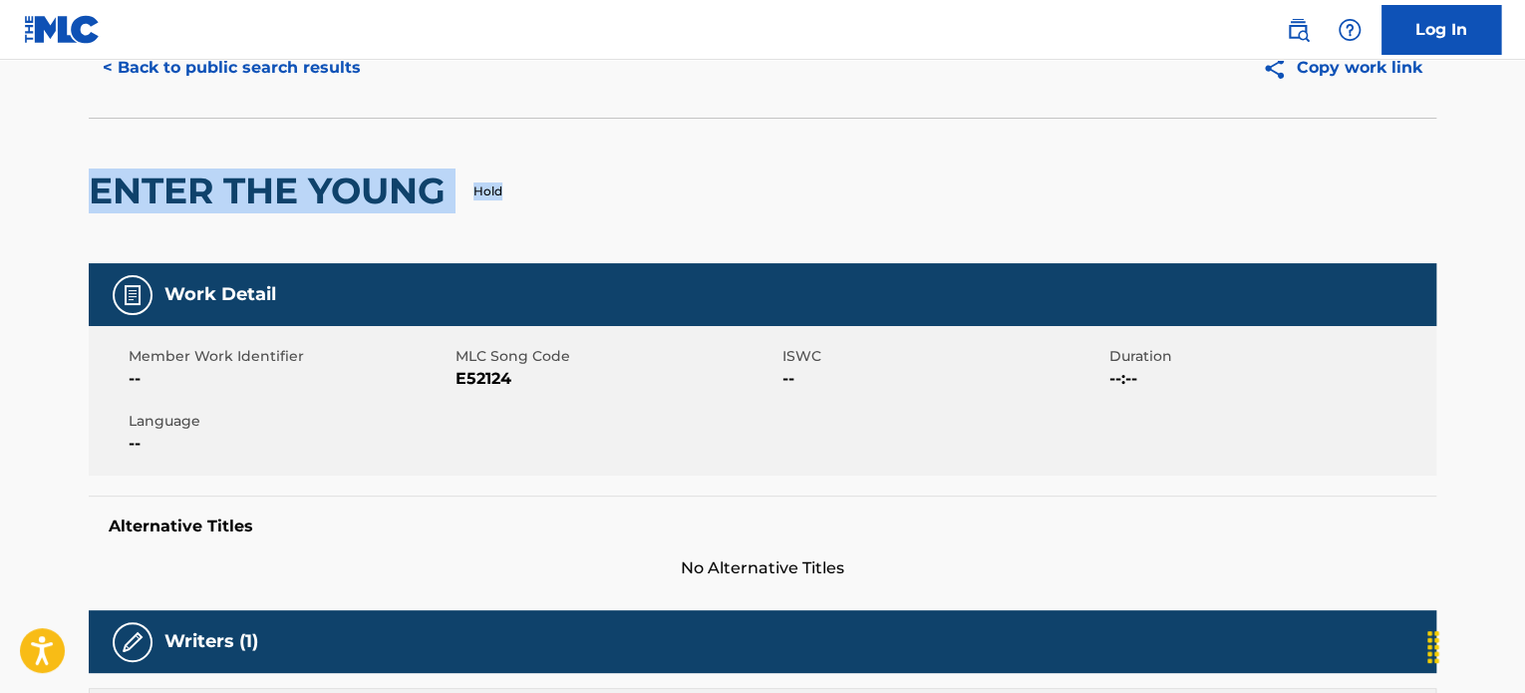
drag, startPoint x: 478, startPoint y: 180, endPoint x: 75, endPoint y: 170, distance: 402.9
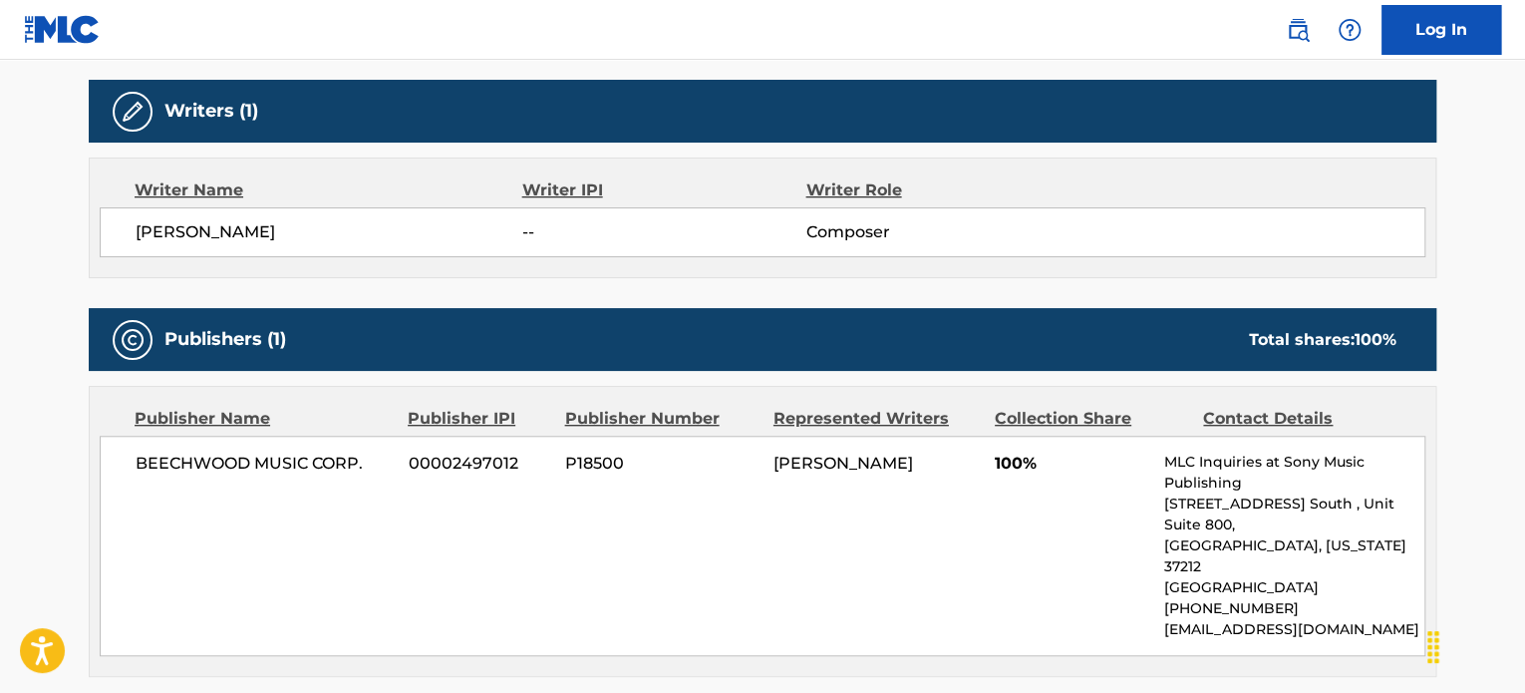
scroll to position [625, 0]
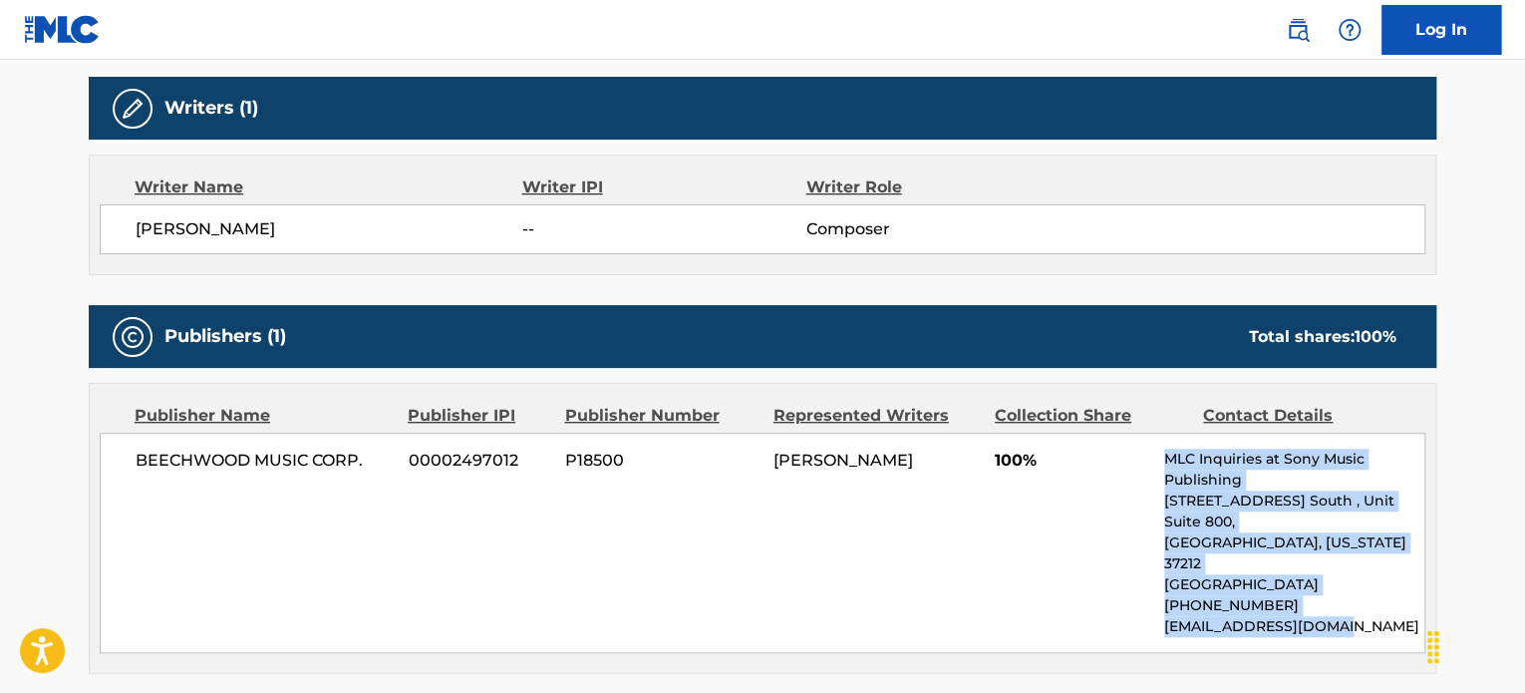
drag, startPoint x: 1328, startPoint y: 577, endPoint x: 1125, endPoint y: 458, distance: 236.0
click at [1125, 458] on div "BEECHWOOD MUSIC CORP. 00002497012 P18500 [PERSON_NAME] 100% MLC Inquiries at So…" at bounding box center [763, 543] width 1326 height 220
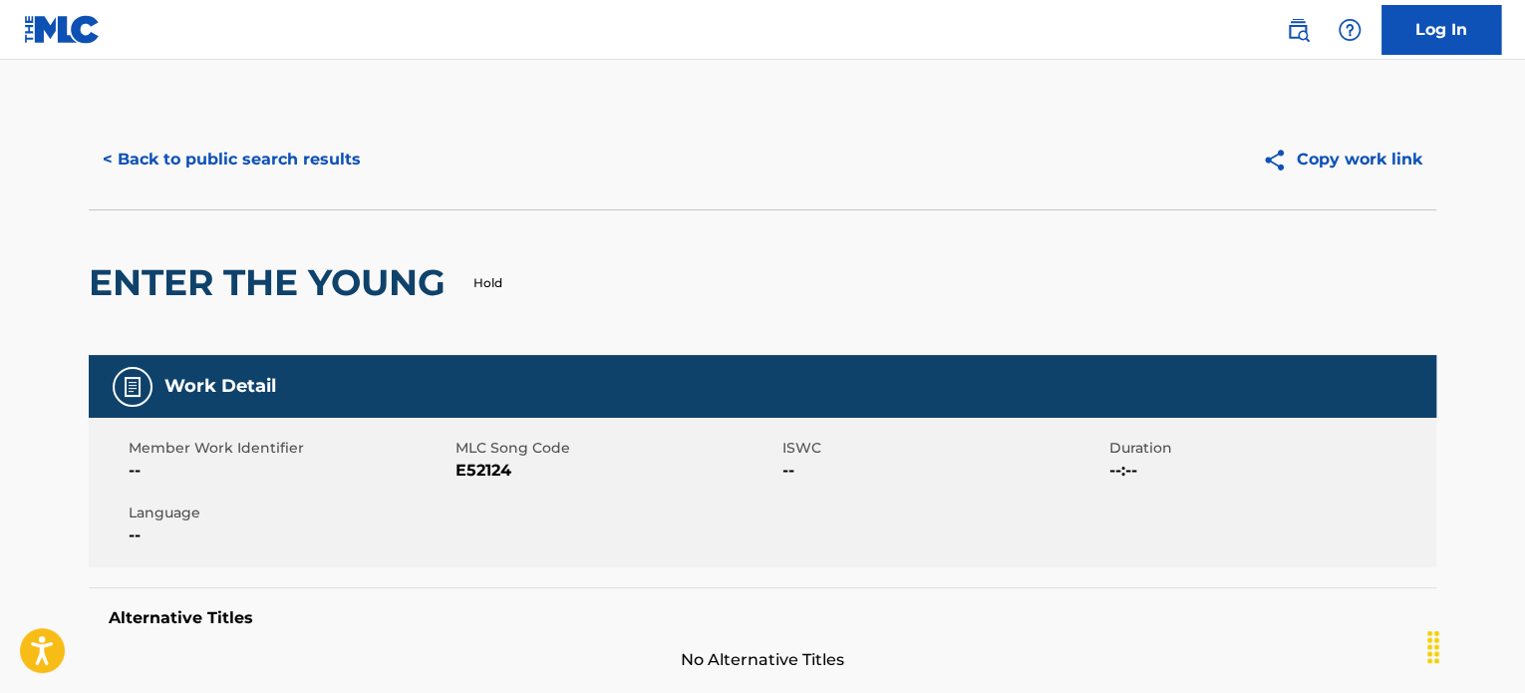
scroll to position [121, 0]
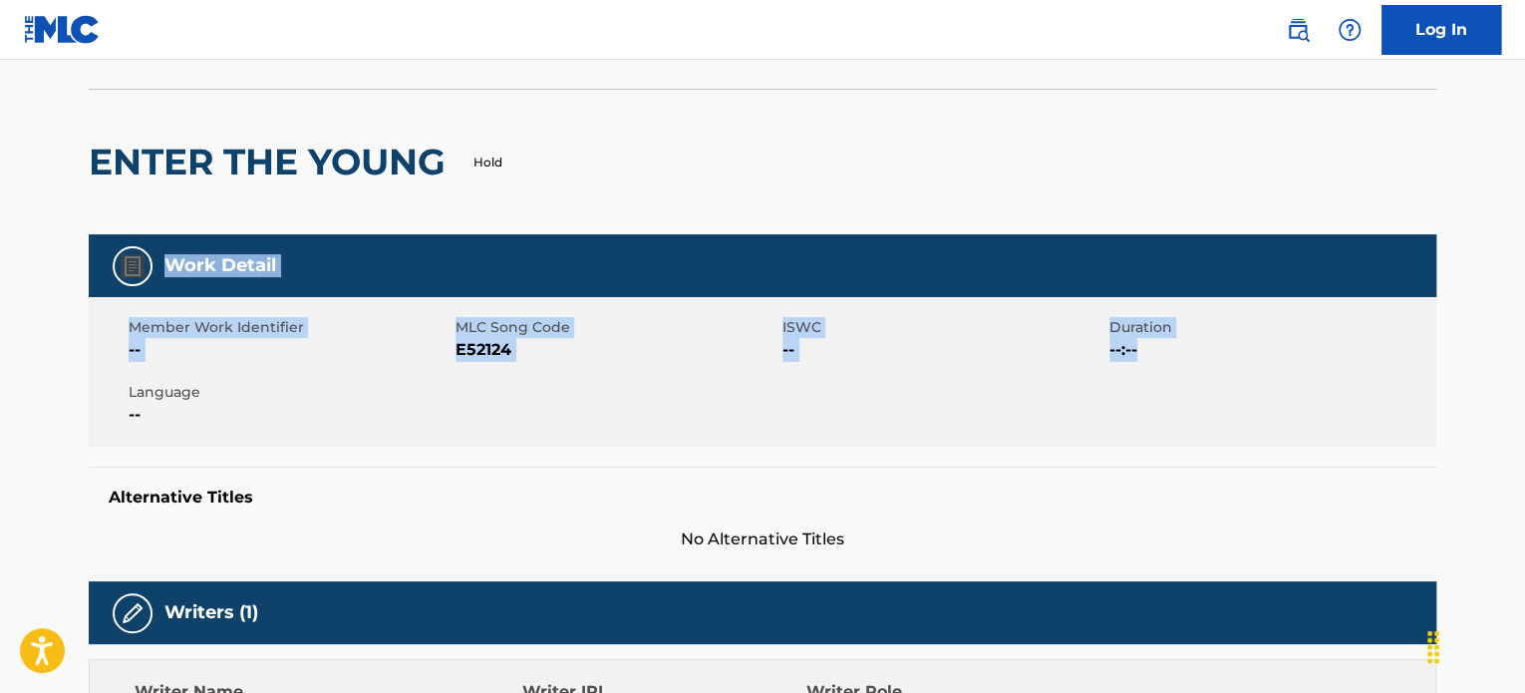
drag, startPoint x: 1522, startPoint y: 211, endPoint x: 1530, endPoint y: 322, distance: 111.0
click at [1524, 410] on html "Accessibility Screen-Reader Guide, Feedback, and Issue Reporting | New window C…" at bounding box center [762, 225] width 1525 height 693
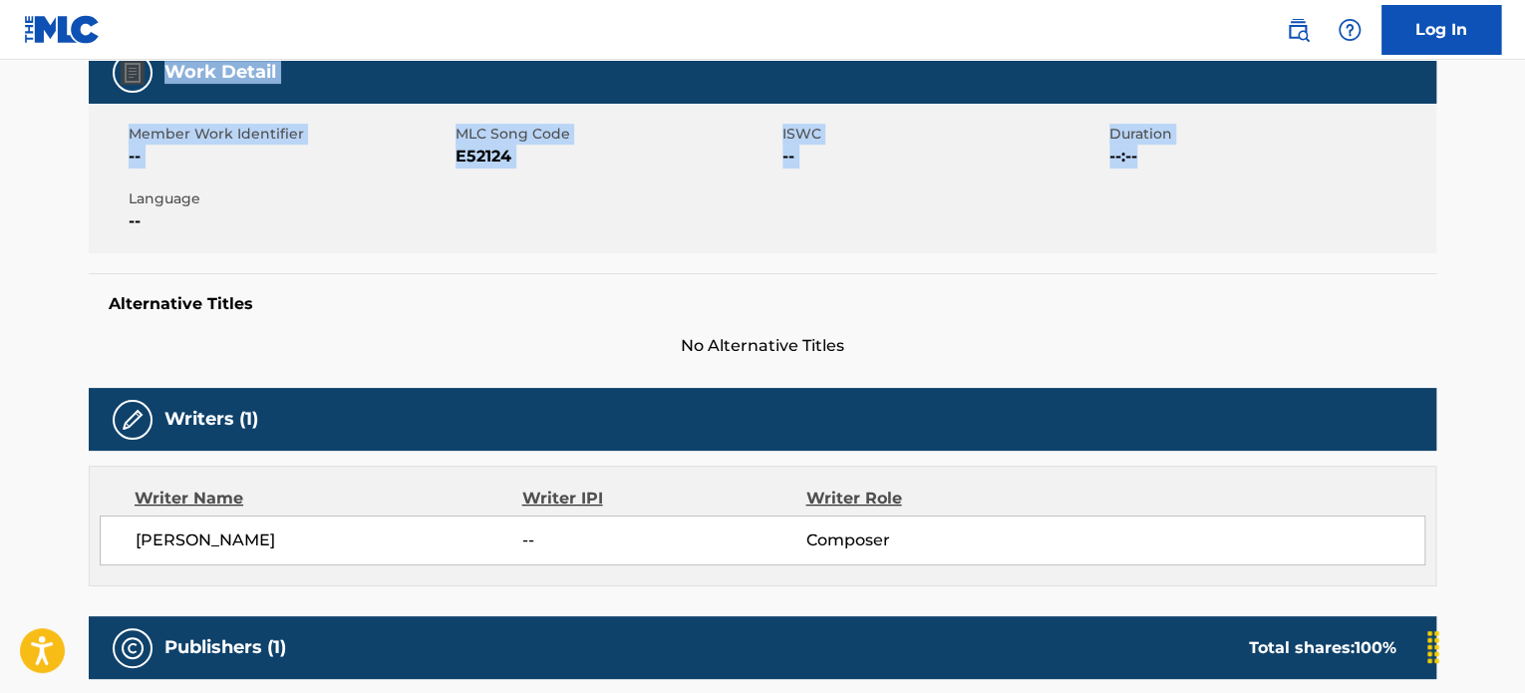
scroll to position [299, 0]
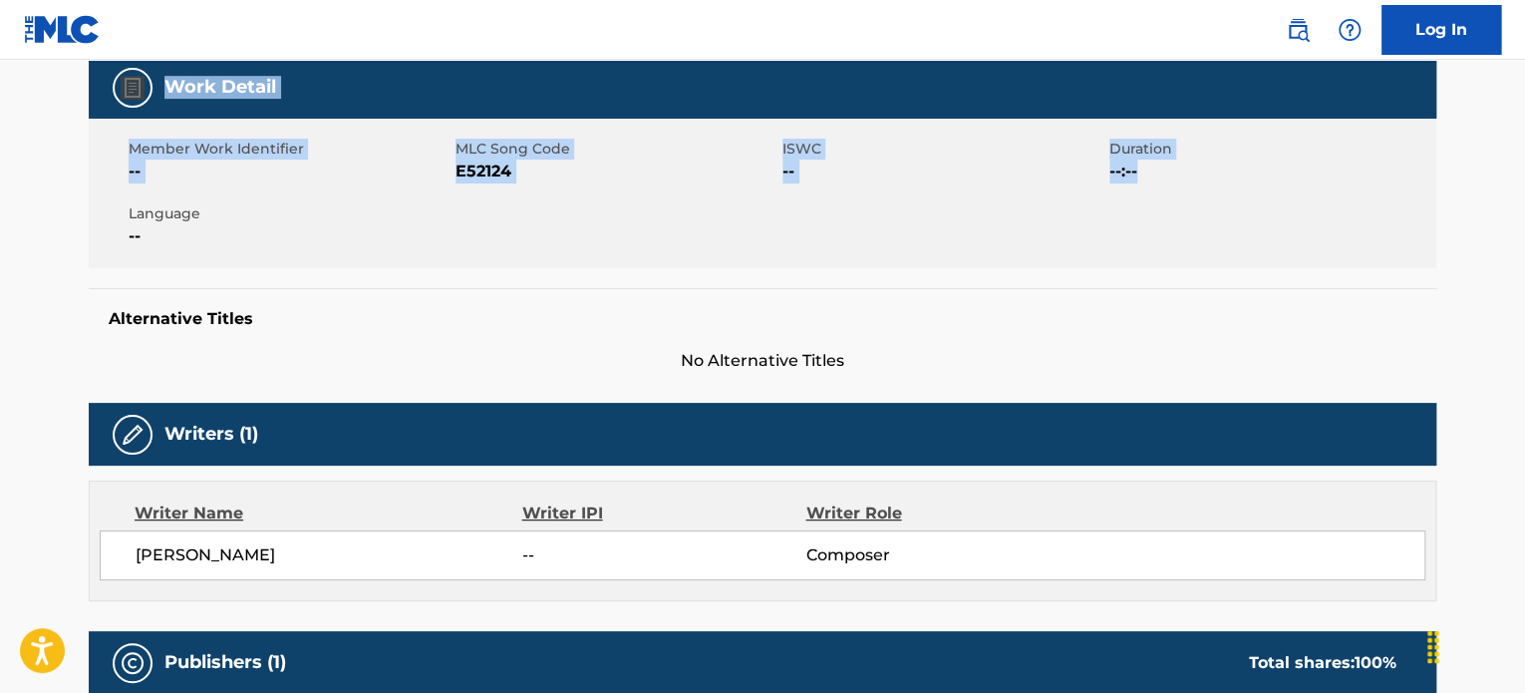
click at [551, 176] on span "E52124" at bounding box center [617, 172] width 322 height 24
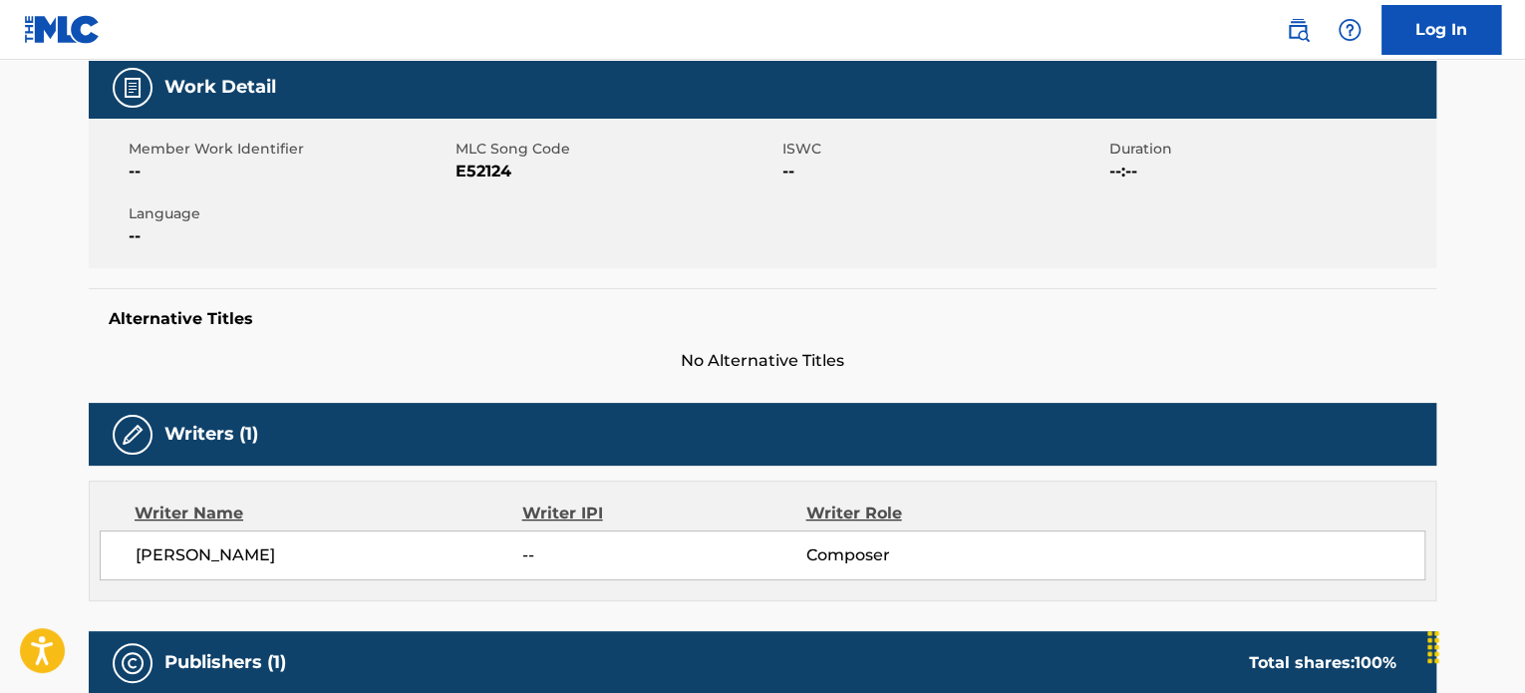
click at [487, 177] on span "E52124" at bounding box center [617, 172] width 322 height 24
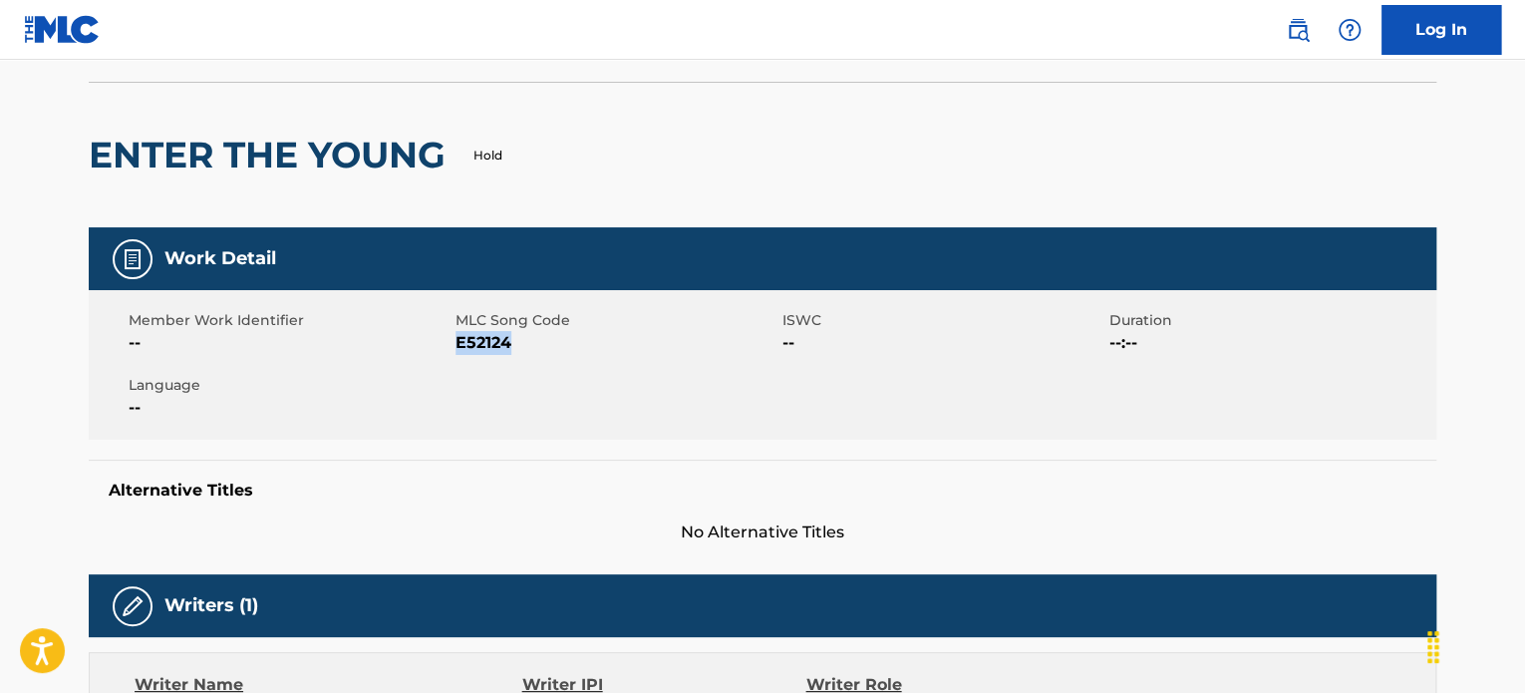
scroll to position [124, 0]
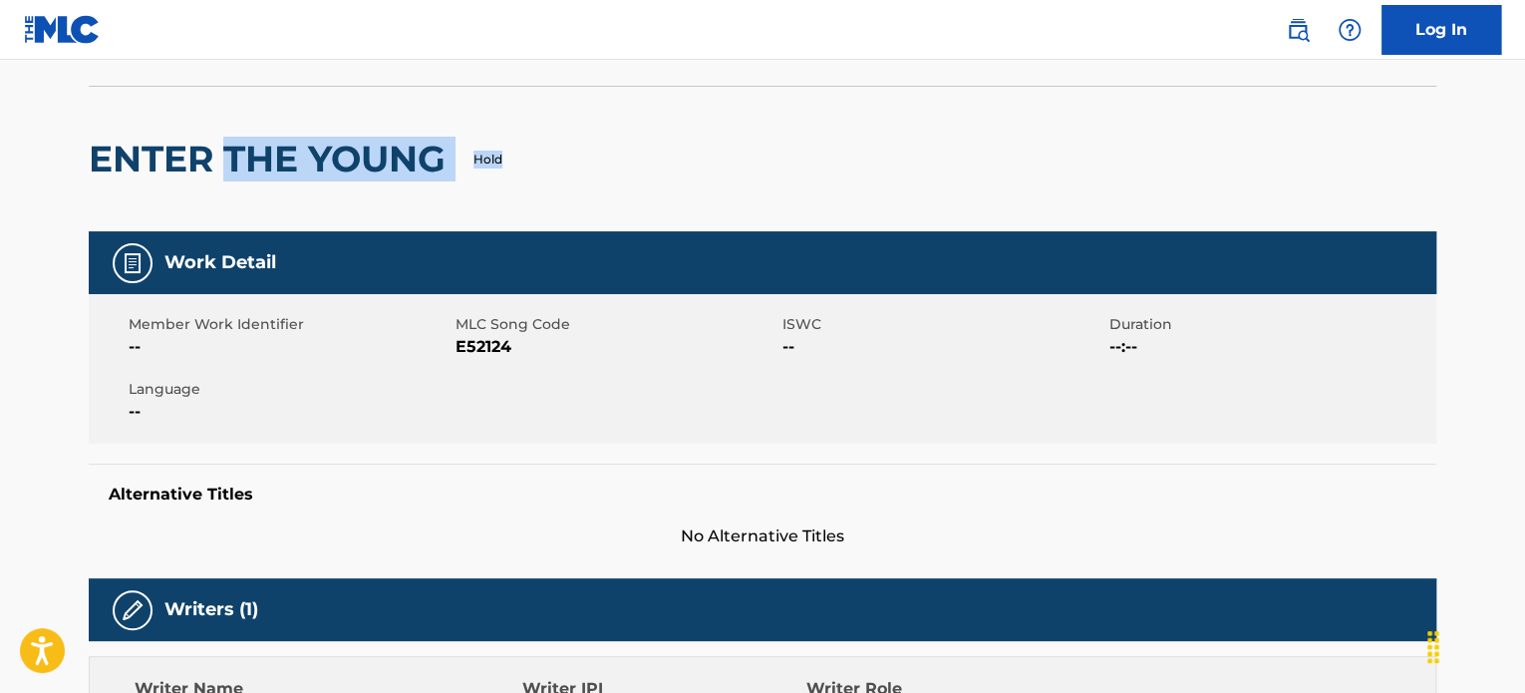
drag, startPoint x: 554, startPoint y: 170, endPoint x: 1530, endPoint y: 167, distance: 976.1
click at [237, 168] on div "ENTER THE YOUNG Hold" at bounding box center [763, 159] width 1348 height 146
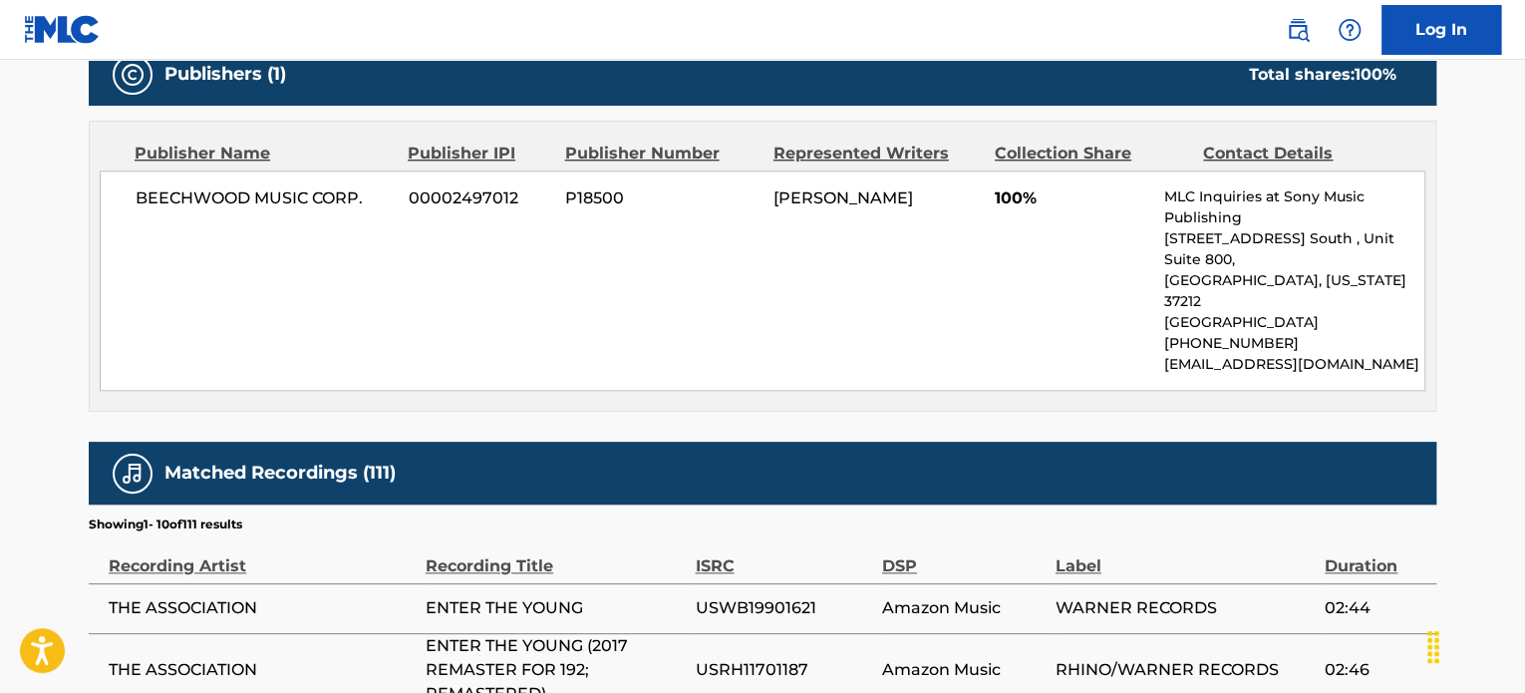
scroll to position [889, 0]
